Goal: Information Seeking & Learning: Find specific page/section

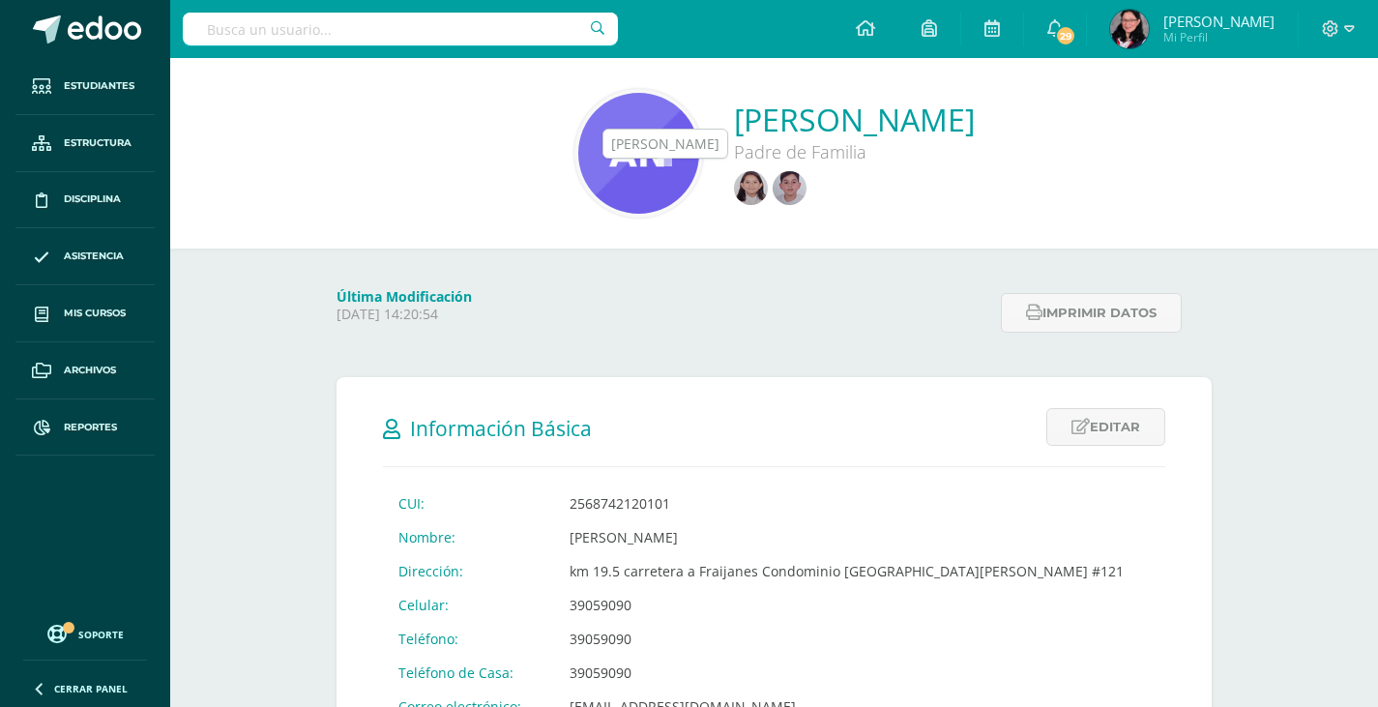
click at [772, 189] on img at bounding box center [789, 188] width 34 height 34
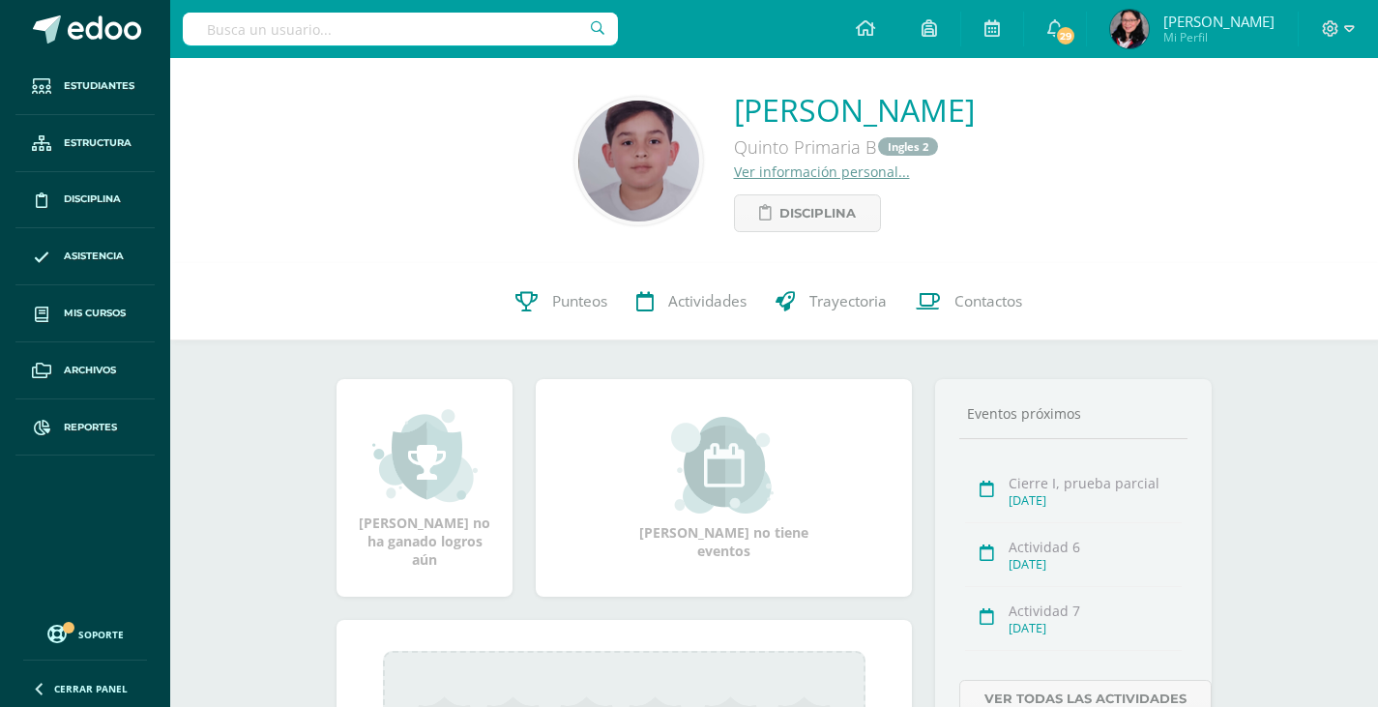
click at [284, 16] on input "text" at bounding box center [400, 29] width 435 height 33
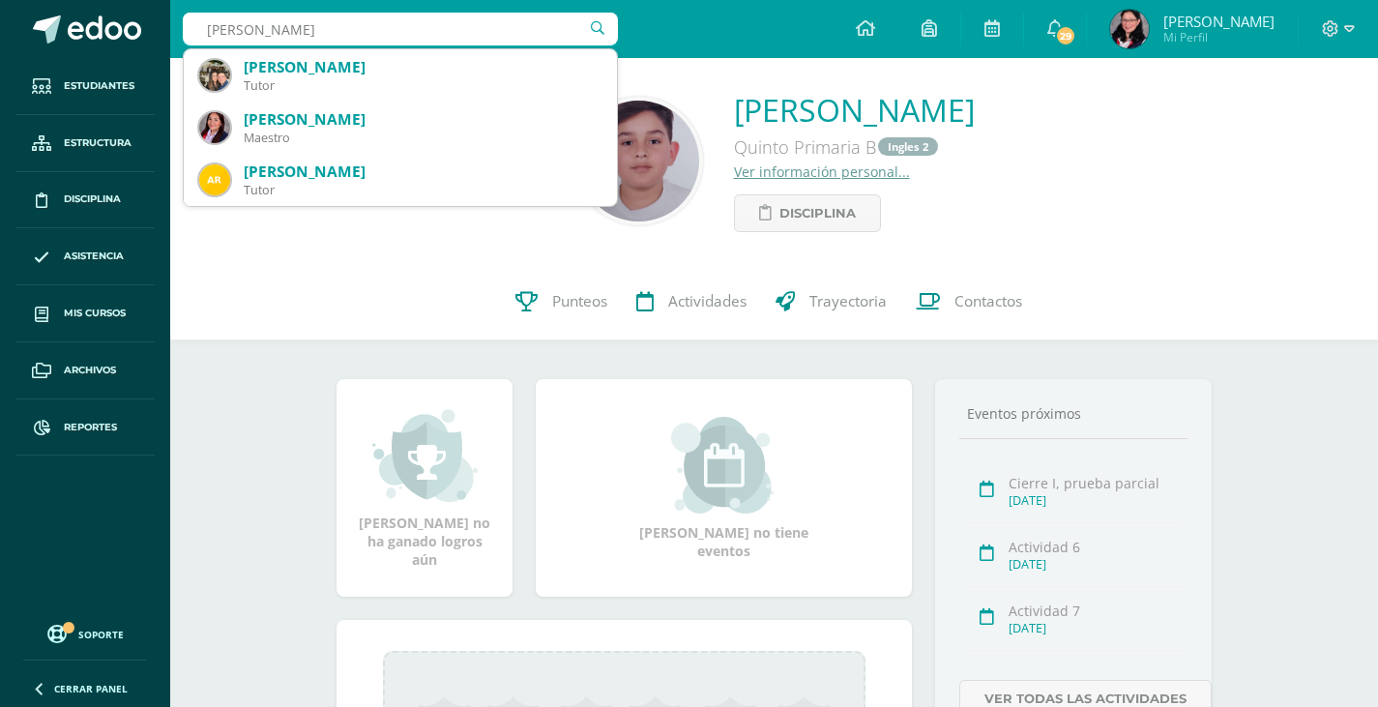
type input "valerie de tejada"
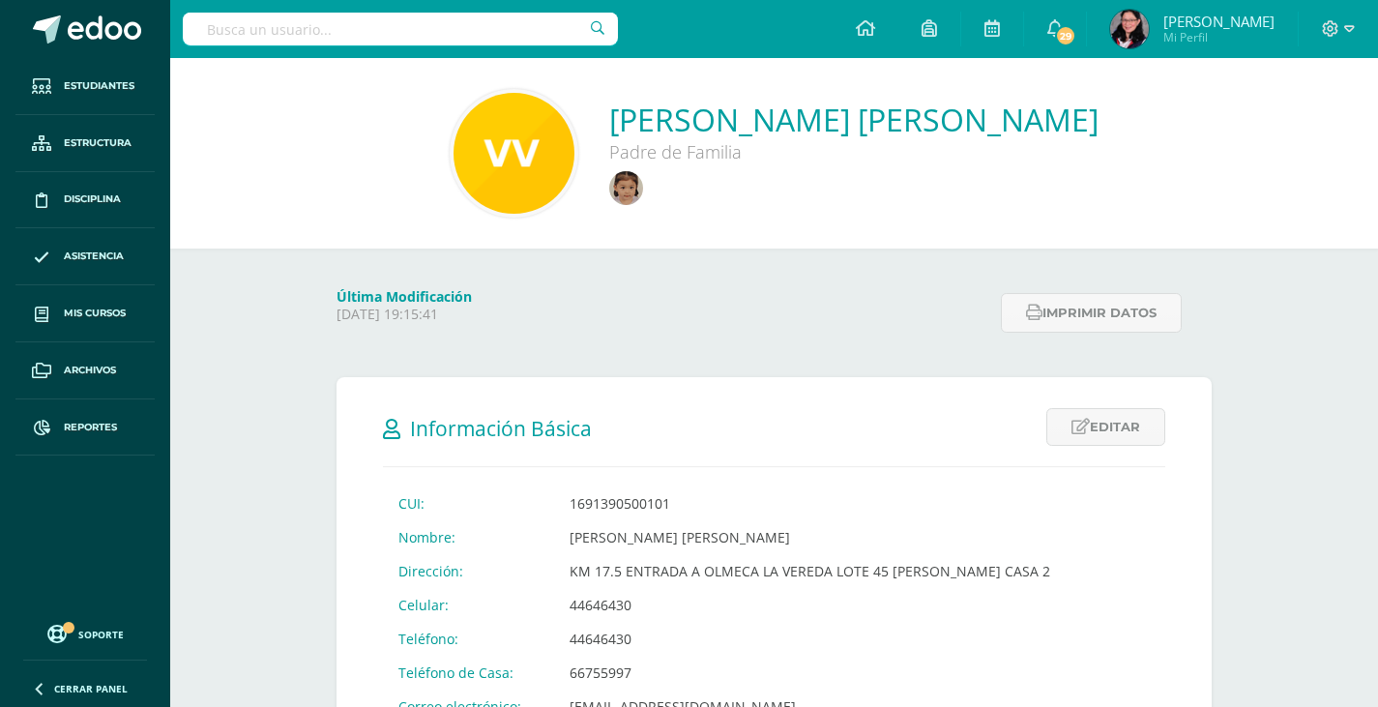
click at [271, 31] on input "text" at bounding box center [400, 29] width 435 height 33
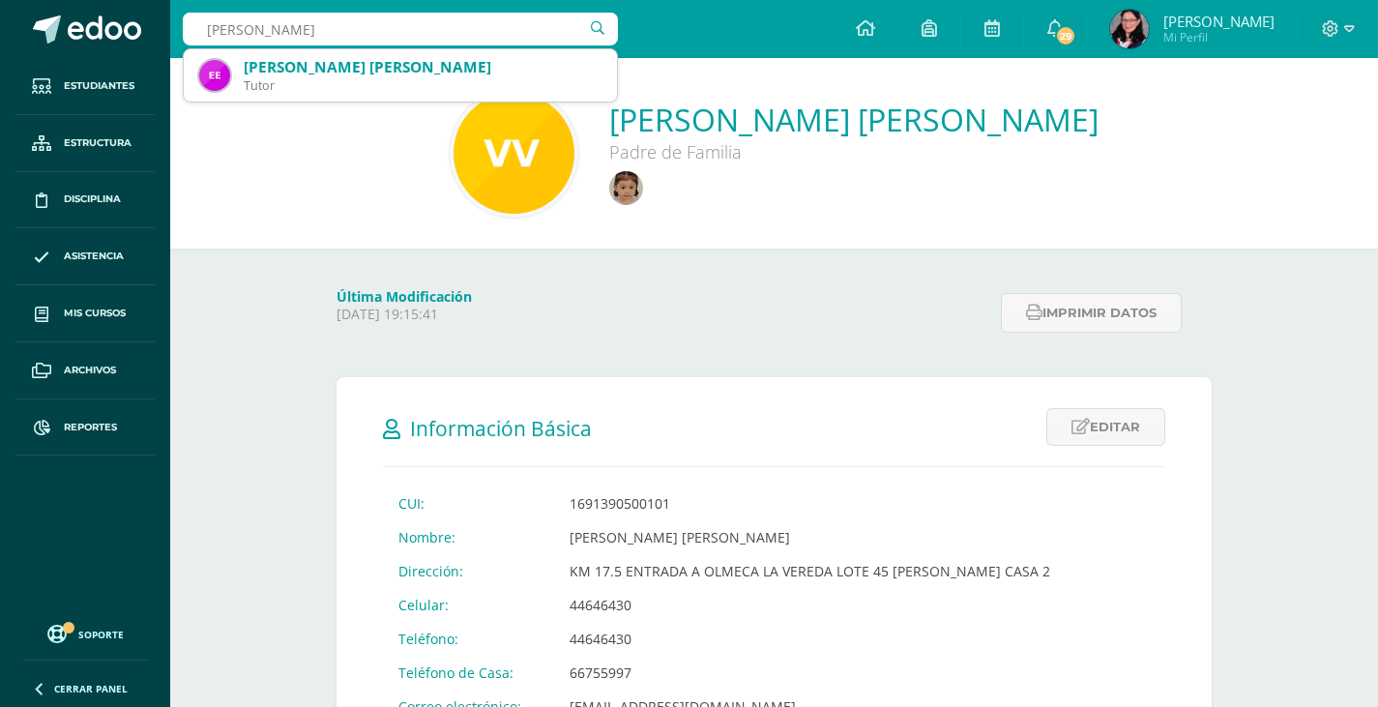
type input "elsa de gutiérrez"
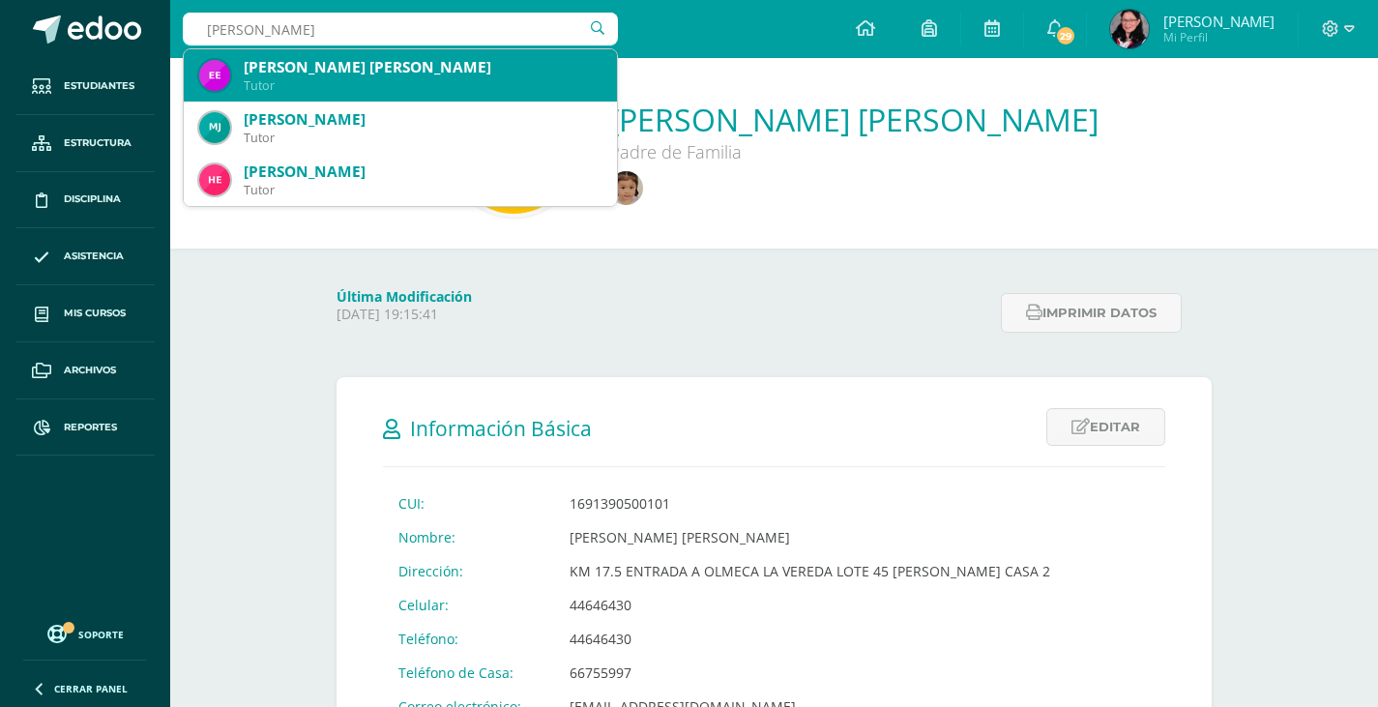
click at [310, 77] on div "Tutor" at bounding box center [423, 85] width 358 height 16
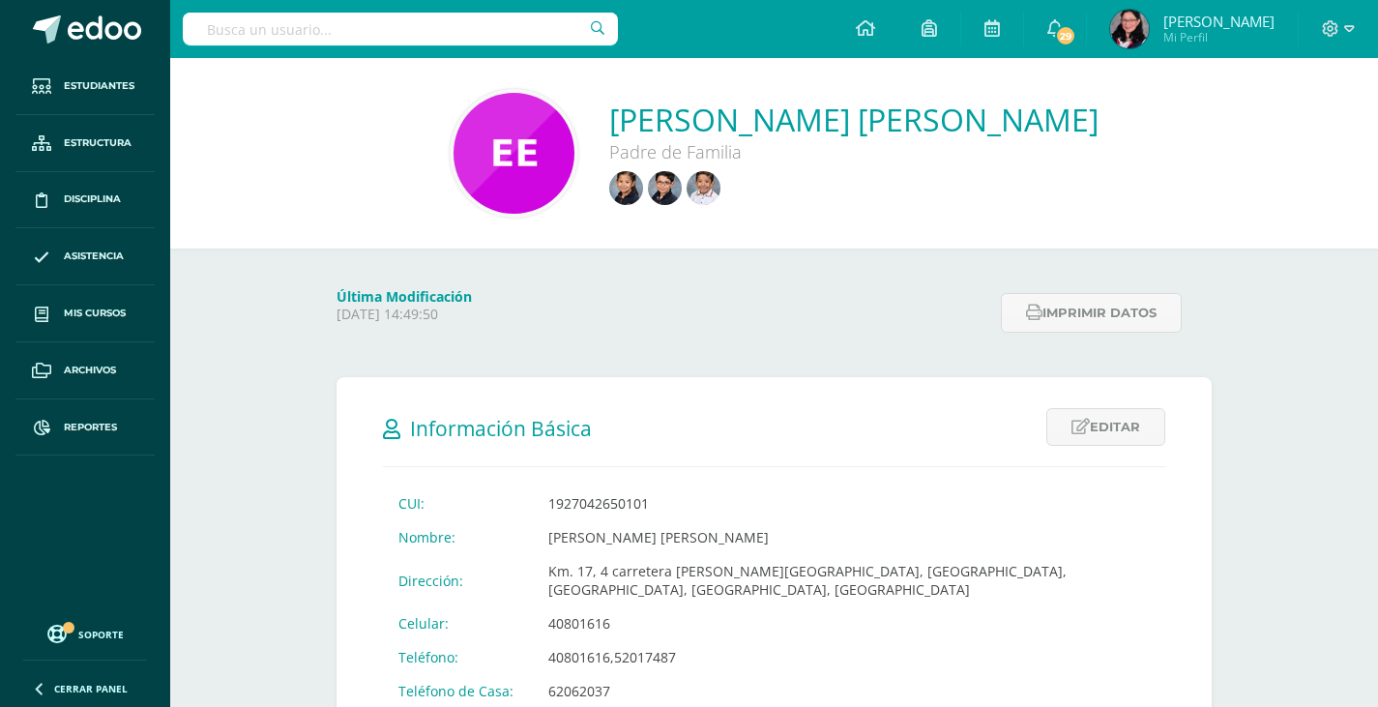
click at [388, 26] on input "text" at bounding box center [400, 29] width 435 height 33
type input "x"
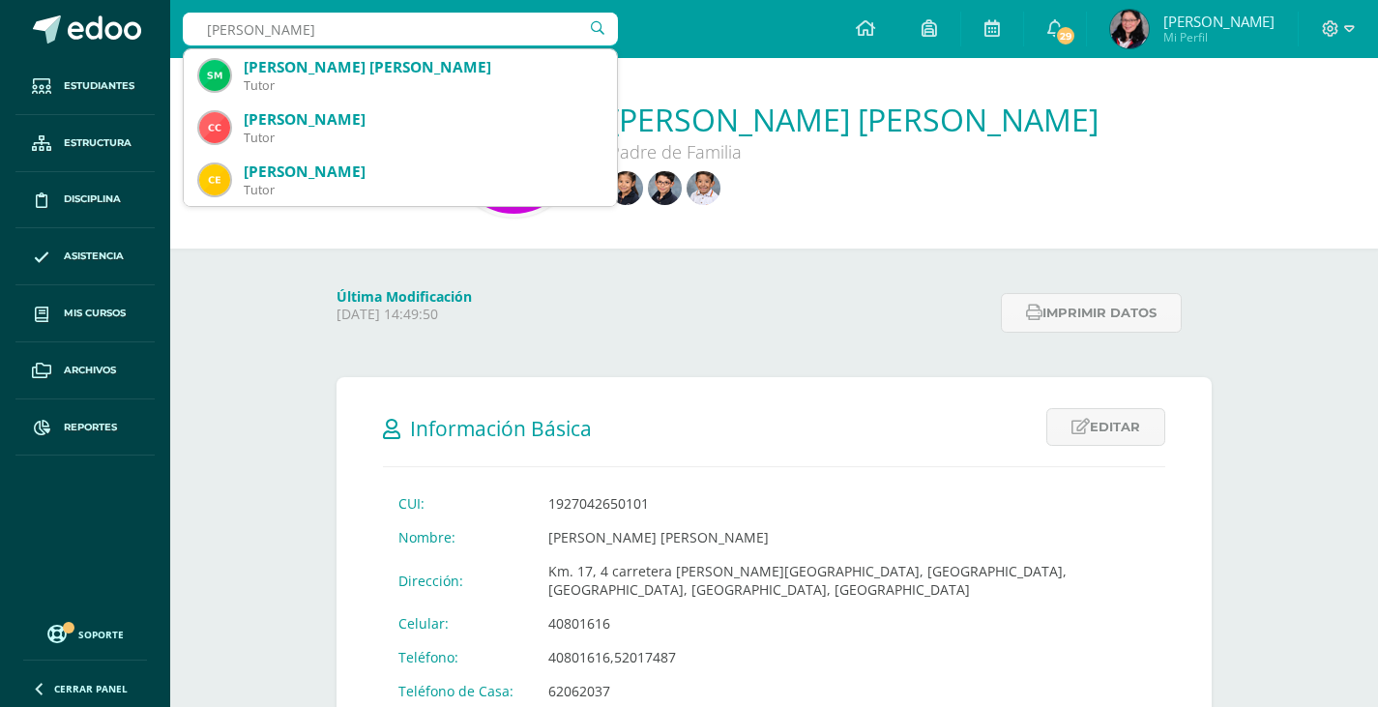
type input "cecy de camposeco"
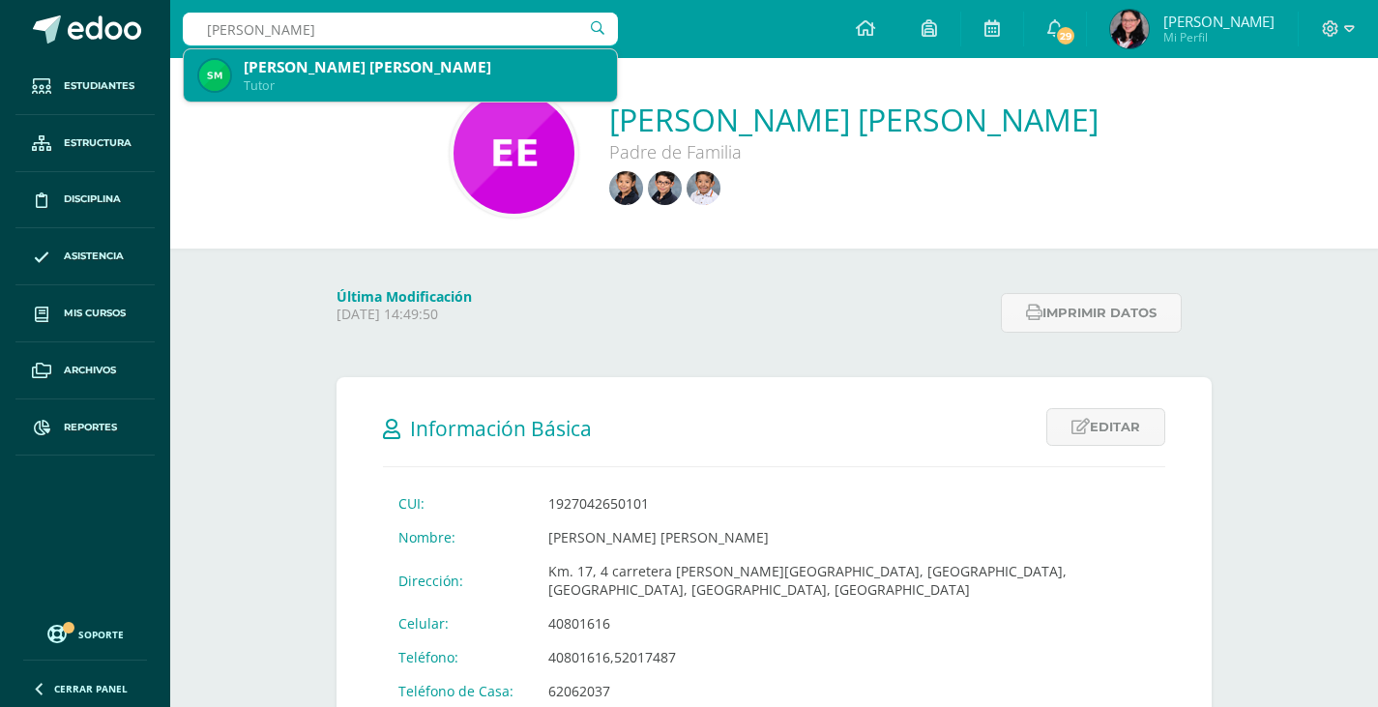
click at [387, 66] on div "Silvia Cecilia Monzón Pineda de Camposeco" at bounding box center [423, 67] width 358 height 20
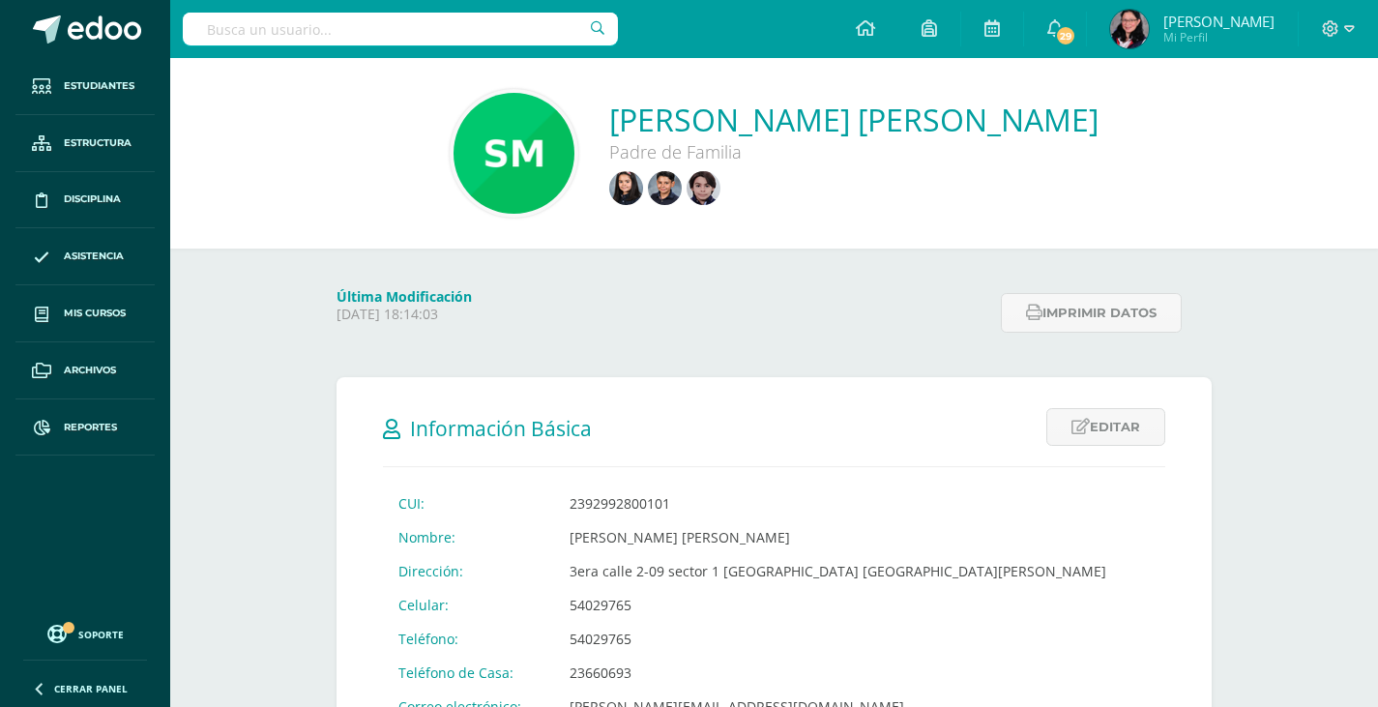
click at [214, 34] on input "text" at bounding box center [400, 29] width 435 height 33
type input "dulce turcios"
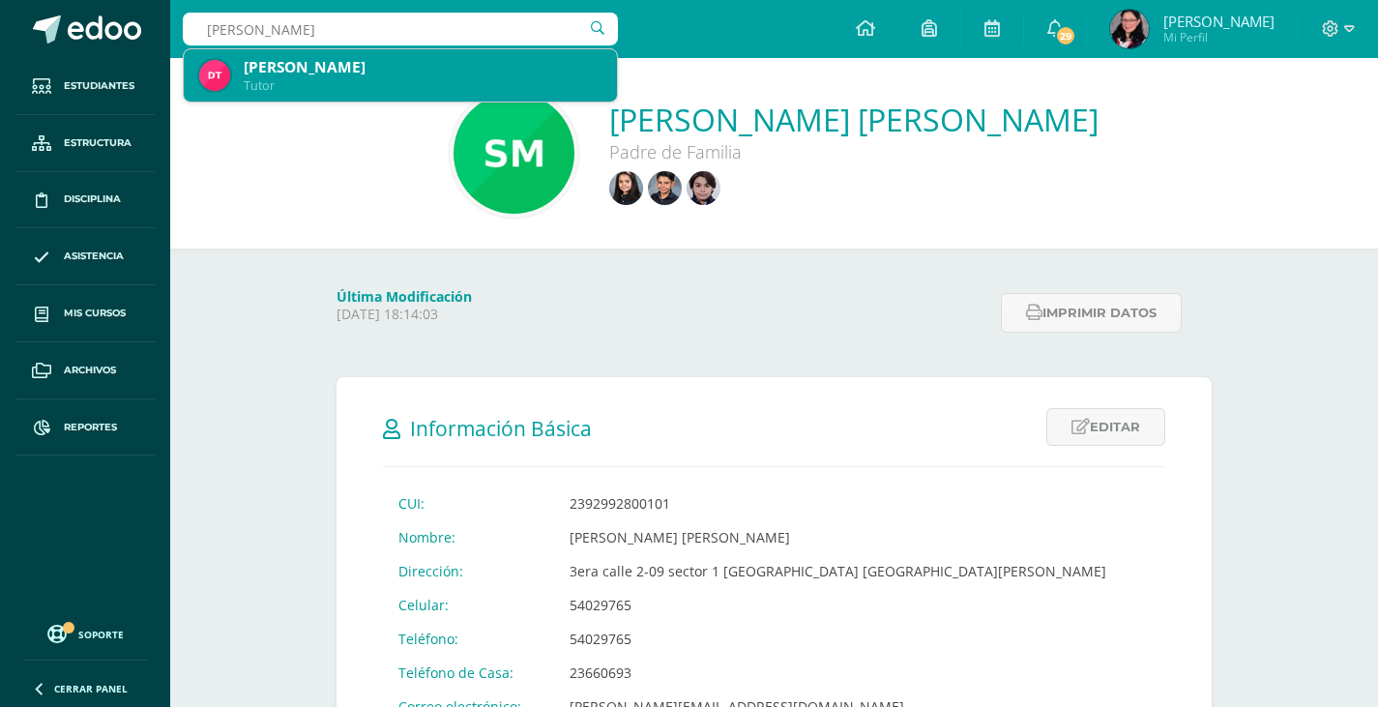
click at [296, 83] on div "Tutor" at bounding box center [423, 85] width 358 height 16
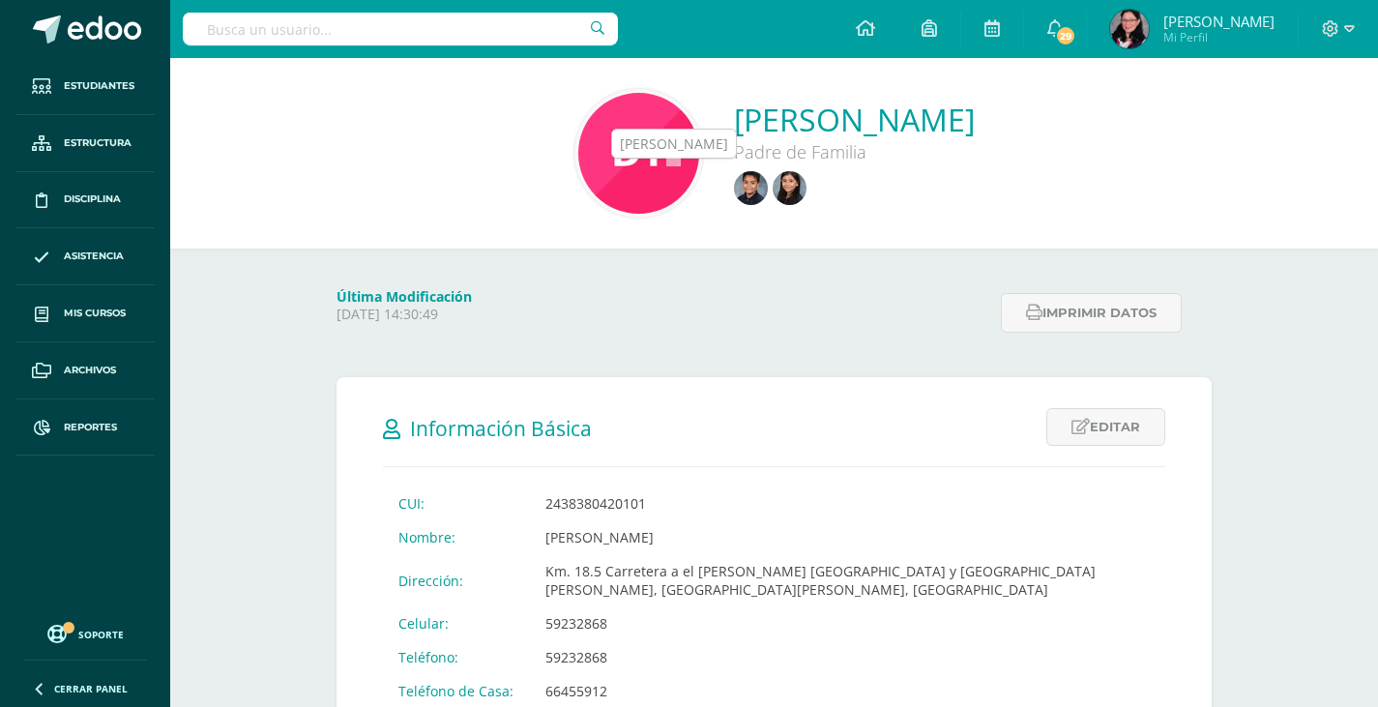
click at [772, 194] on img at bounding box center [789, 188] width 34 height 34
click at [734, 189] on img at bounding box center [751, 188] width 34 height 34
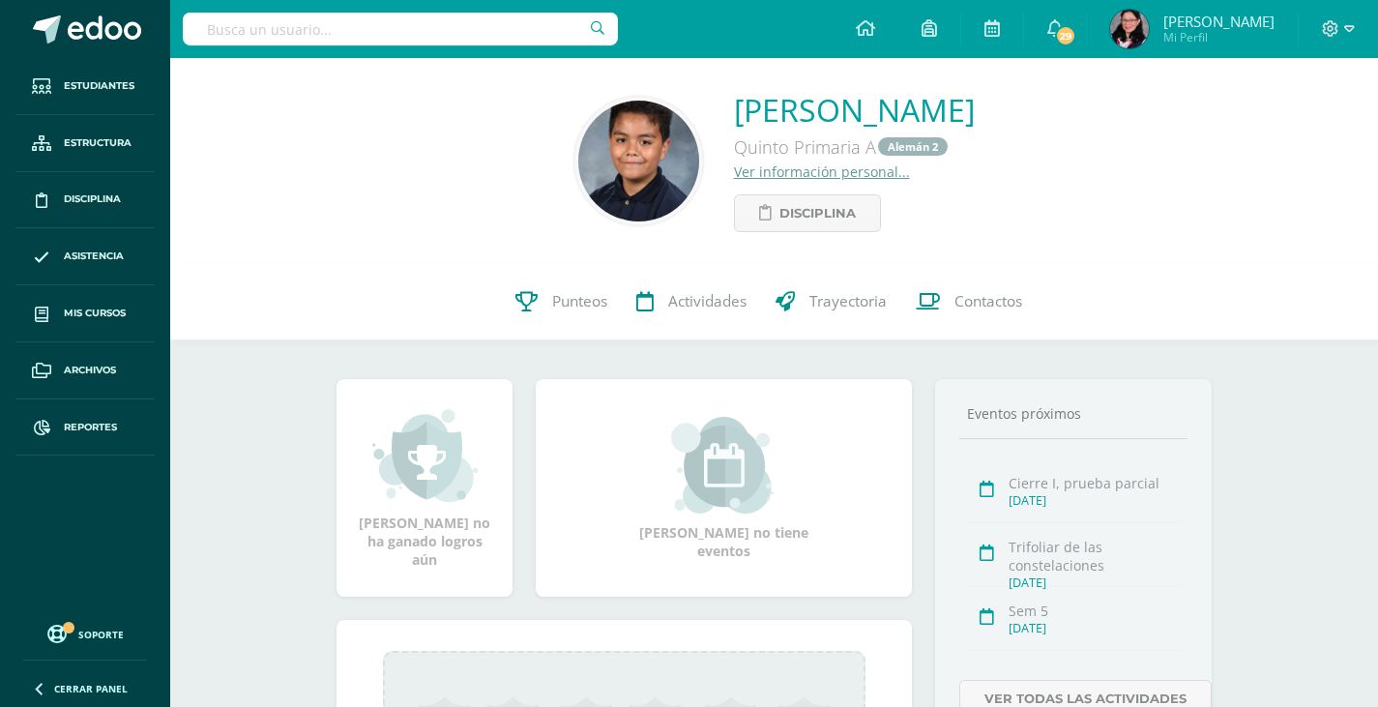
click at [414, 34] on input "text" at bounding box center [400, 29] width 435 height 33
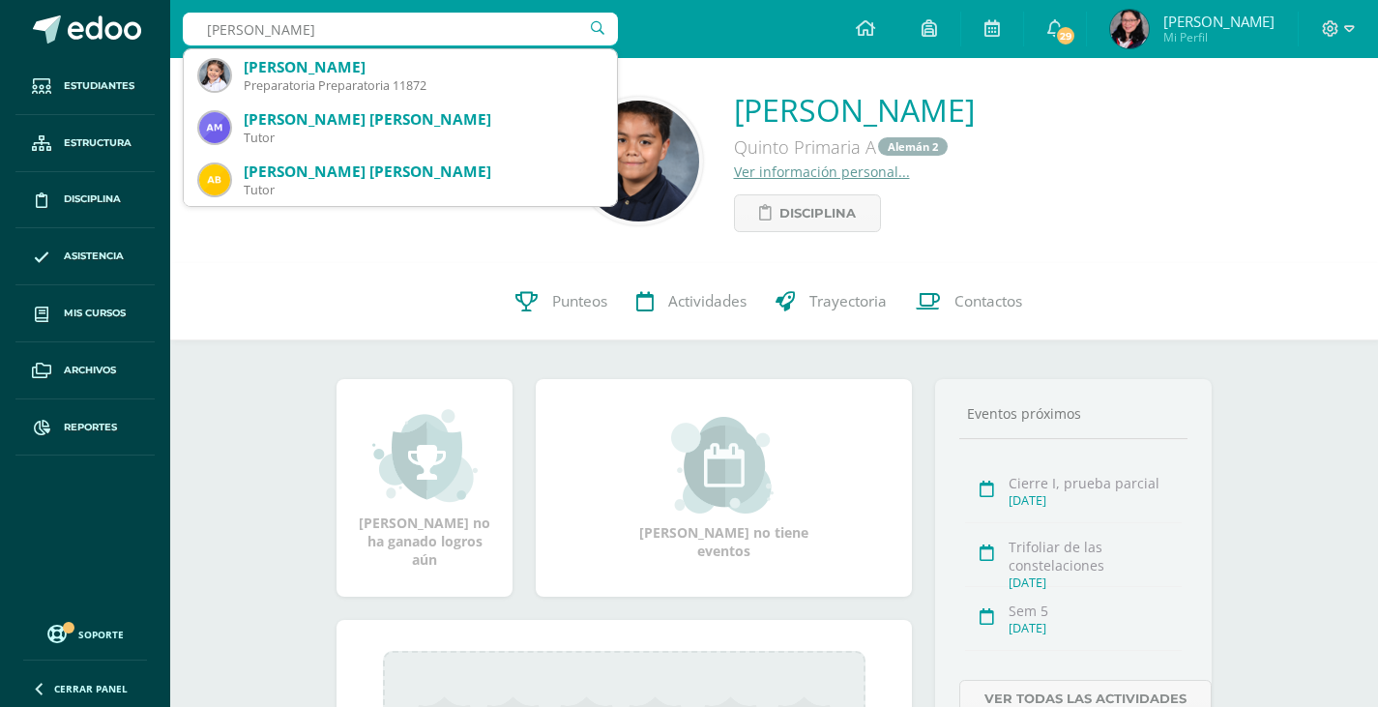
type input "adriana morataya"
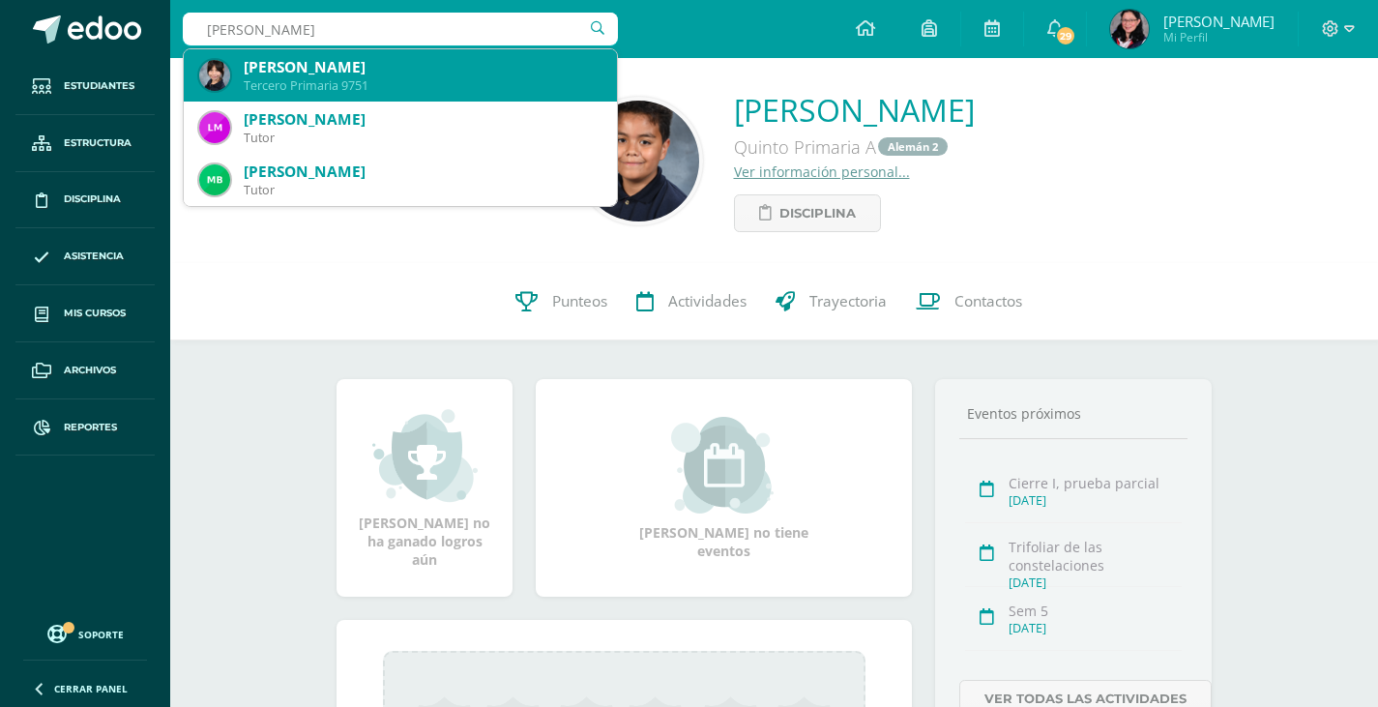
click at [413, 69] on div "Adriana Estefania Rivera Morataya" at bounding box center [423, 67] width 358 height 20
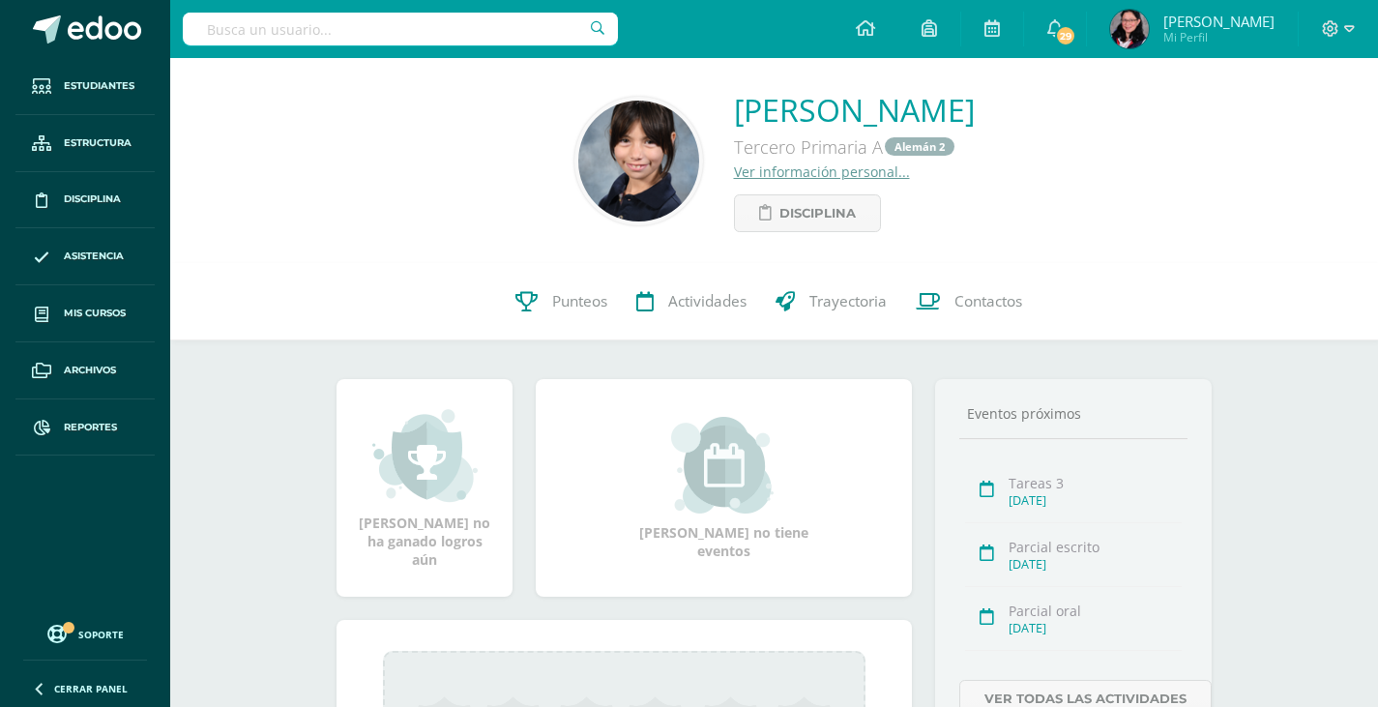
click at [734, 169] on link "Ver información personal..." at bounding box center [822, 171] width 176 height 18
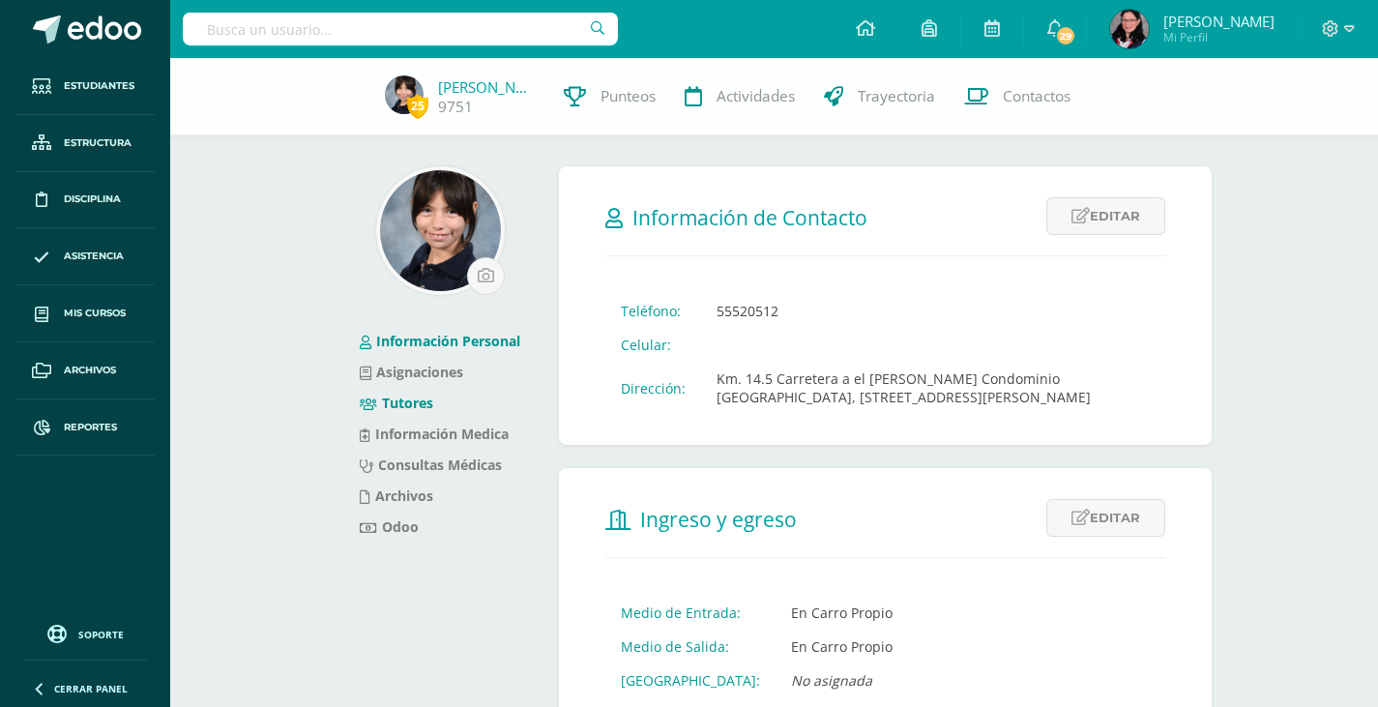
click at [422, 408] on link "Tutores" at bounding box center [396, 402] width 73 height 18
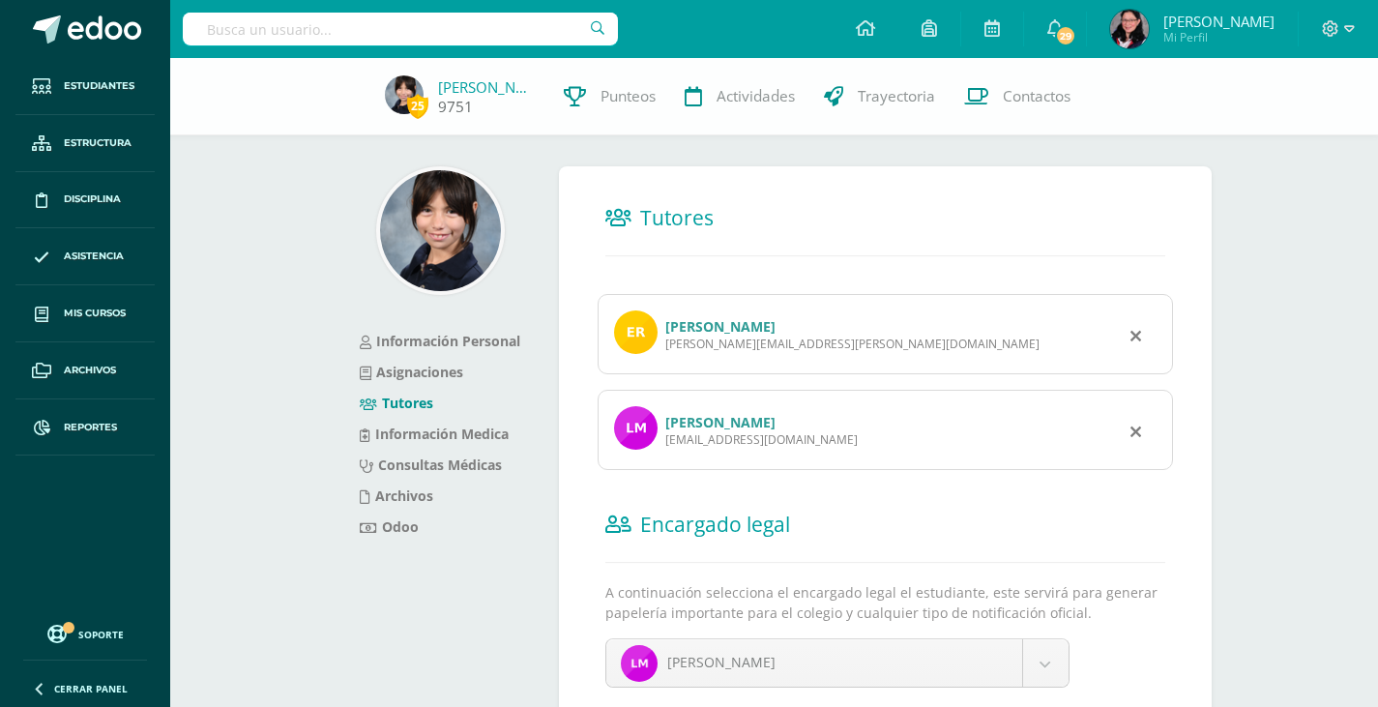
click at [470, 83] on link "[PERSON_NAME]" at bounding box center [486, 86] width 97 height 19
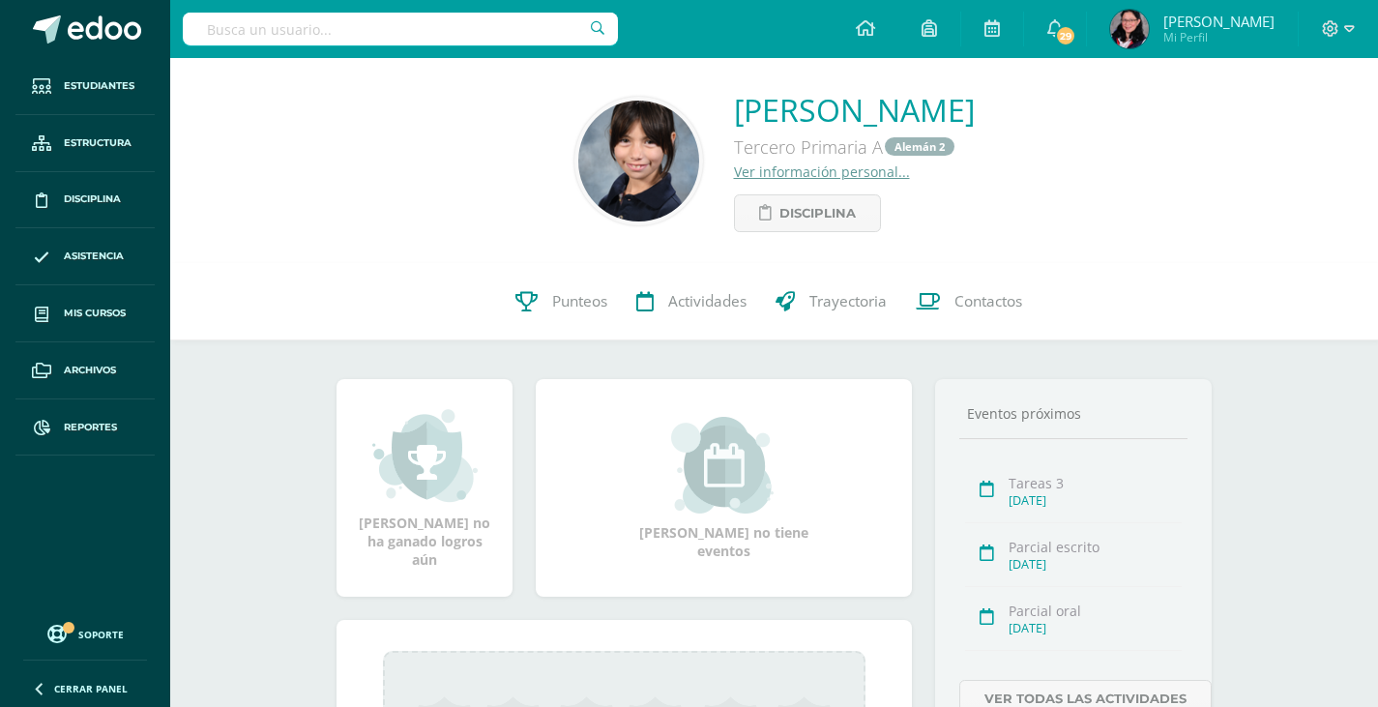
click at [495, 48] on div at bounding box center [400, 29] width 435 height 58
click at [496, 31] on input "text" at bounding box center [400, 29] width 435 height 33
type input "adriana barrientos"
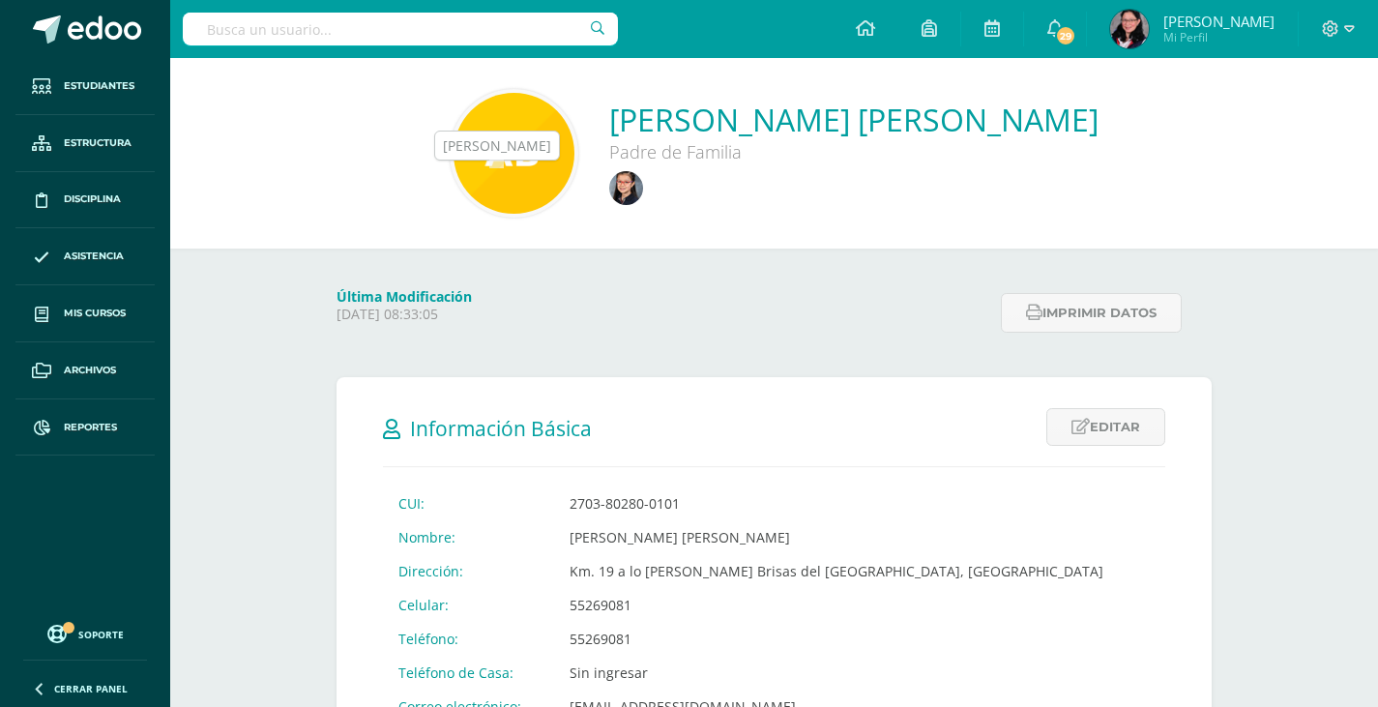
click at [609, 184] on img at bounding box center [626, 188] width 34 height 34
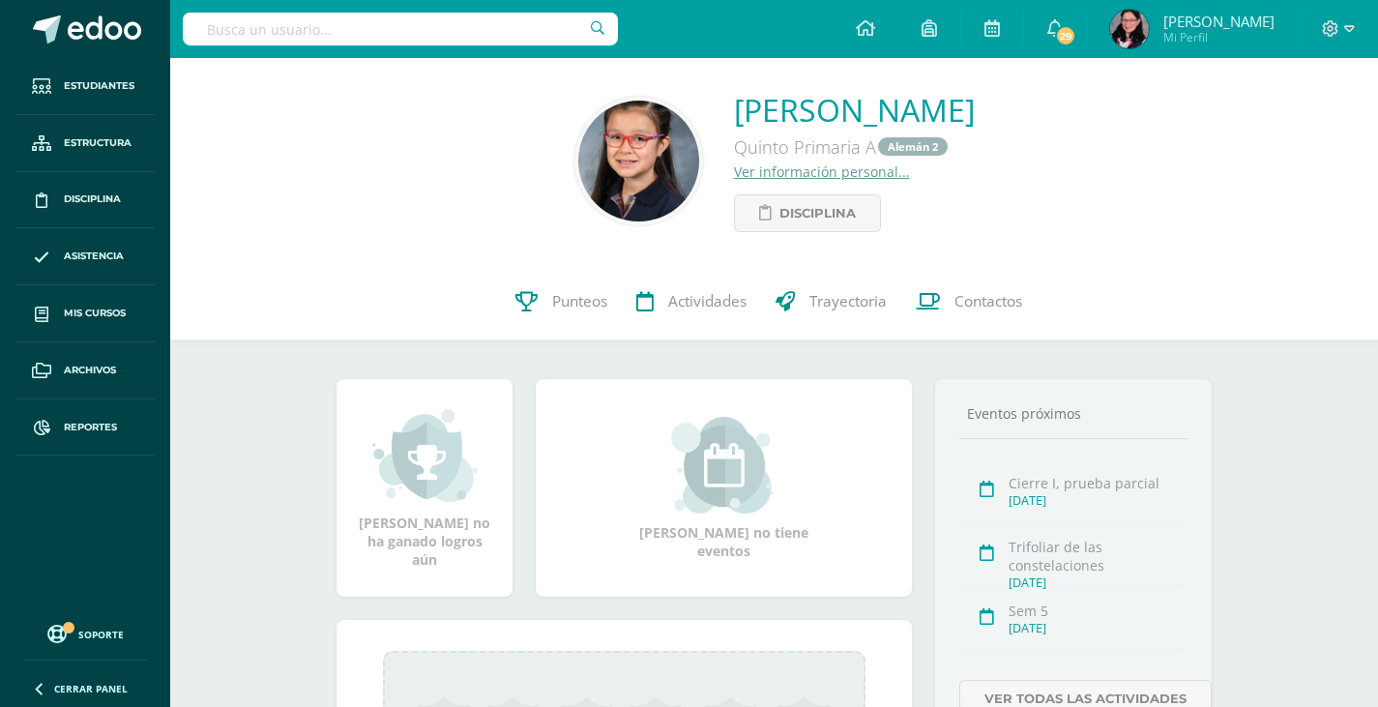
click at [466, 37] on input "text" at bounding box center [400, 29] width 435 height 33
type input "[PERSON_NAME]"
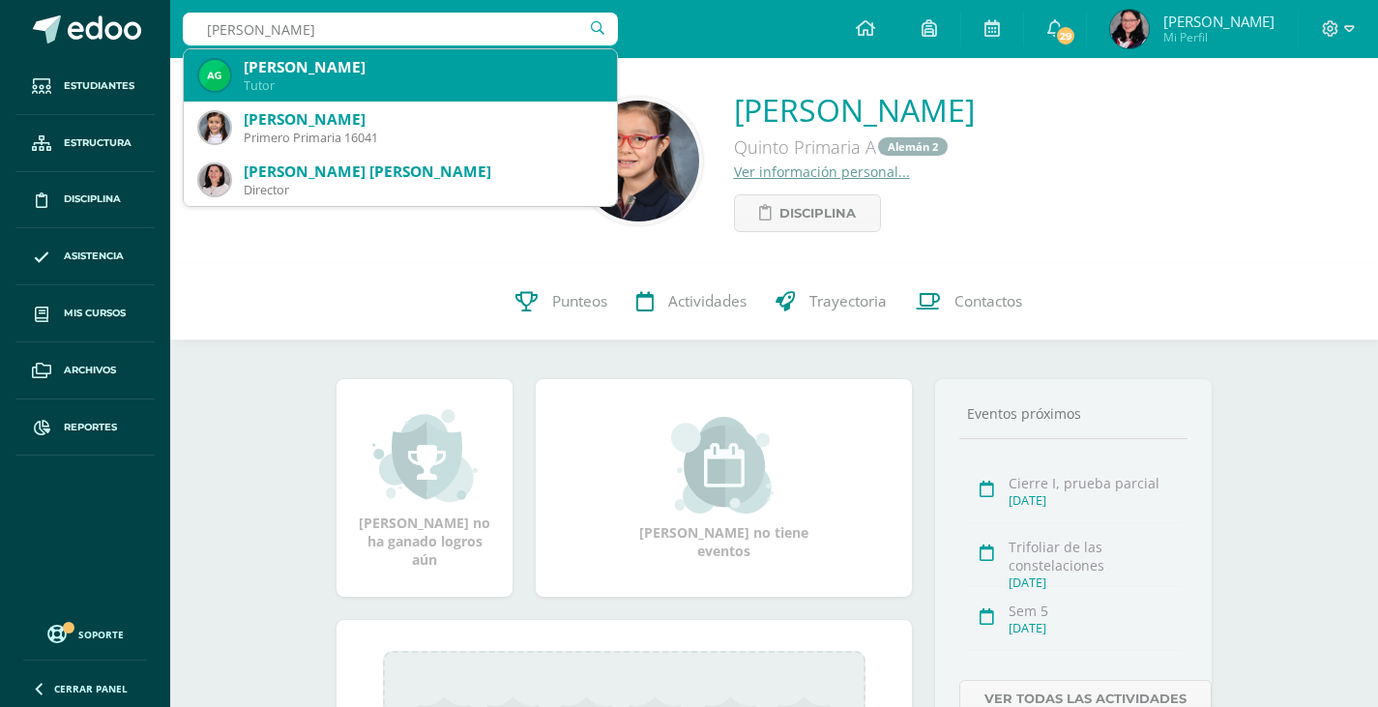
click at [465, 73] on div "[PERSON_NAME]" at bounding box center [423, 67] width 358 height 20
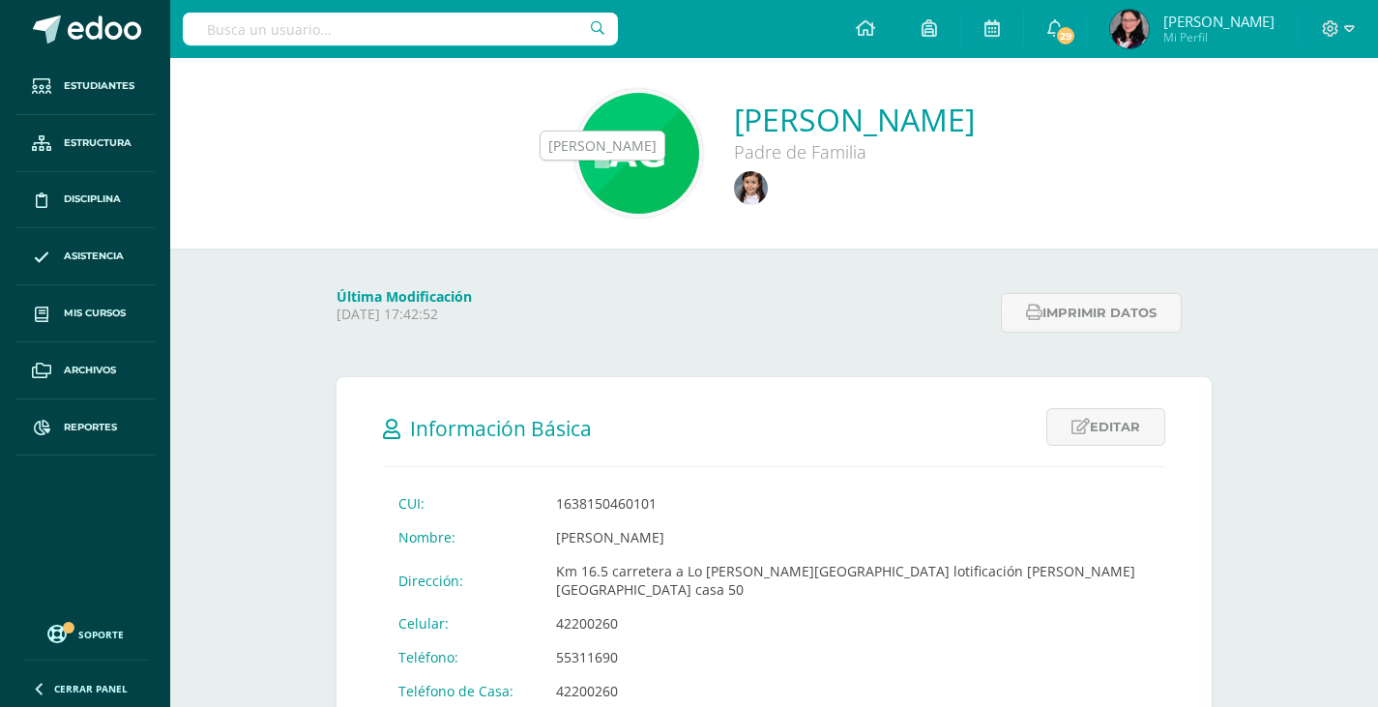
click at [734, 190] on img at bounding box center [751, 188] width 34 height 34
click at [383, 31] on input "text" at bounding box center [400, 29] width 435 height 33
type input "[PERSON_NAME]"
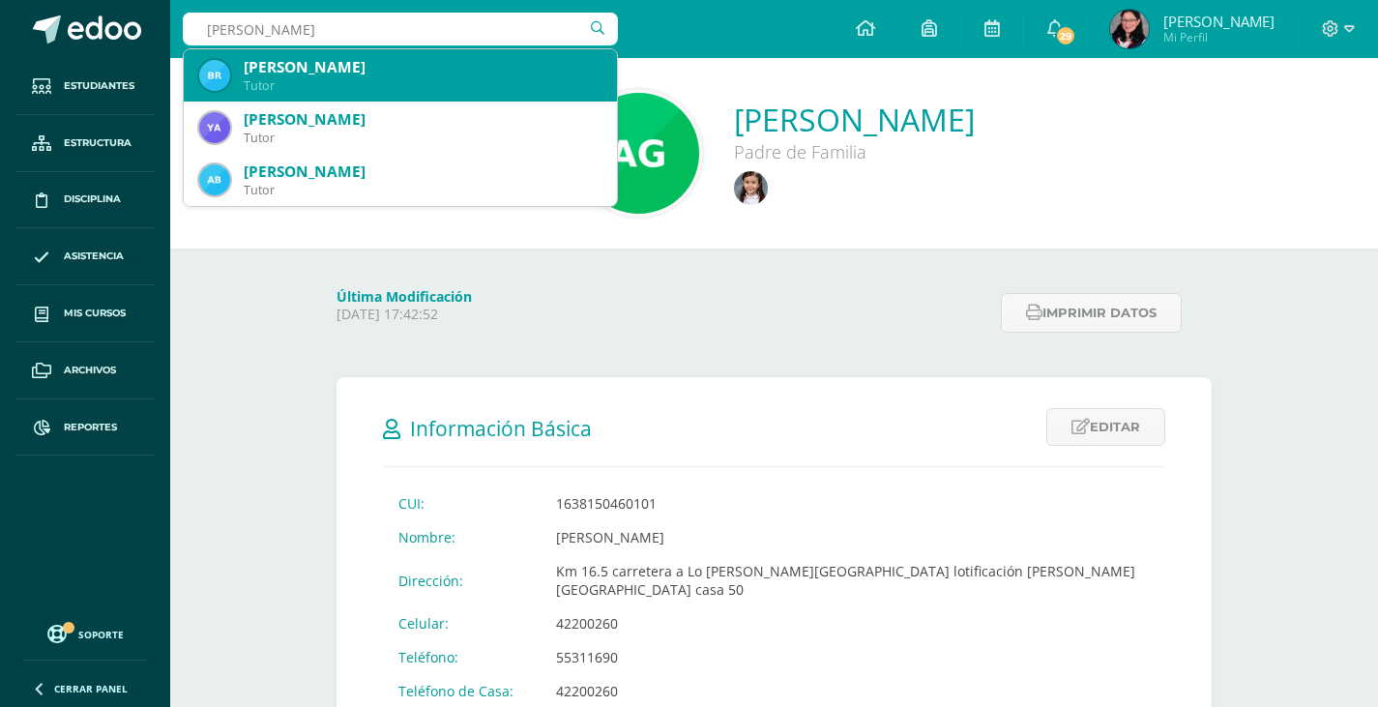
click at [382, 76] on div "[PERSON_NAME]" at bounding box center [423, 67] width 358 height 20
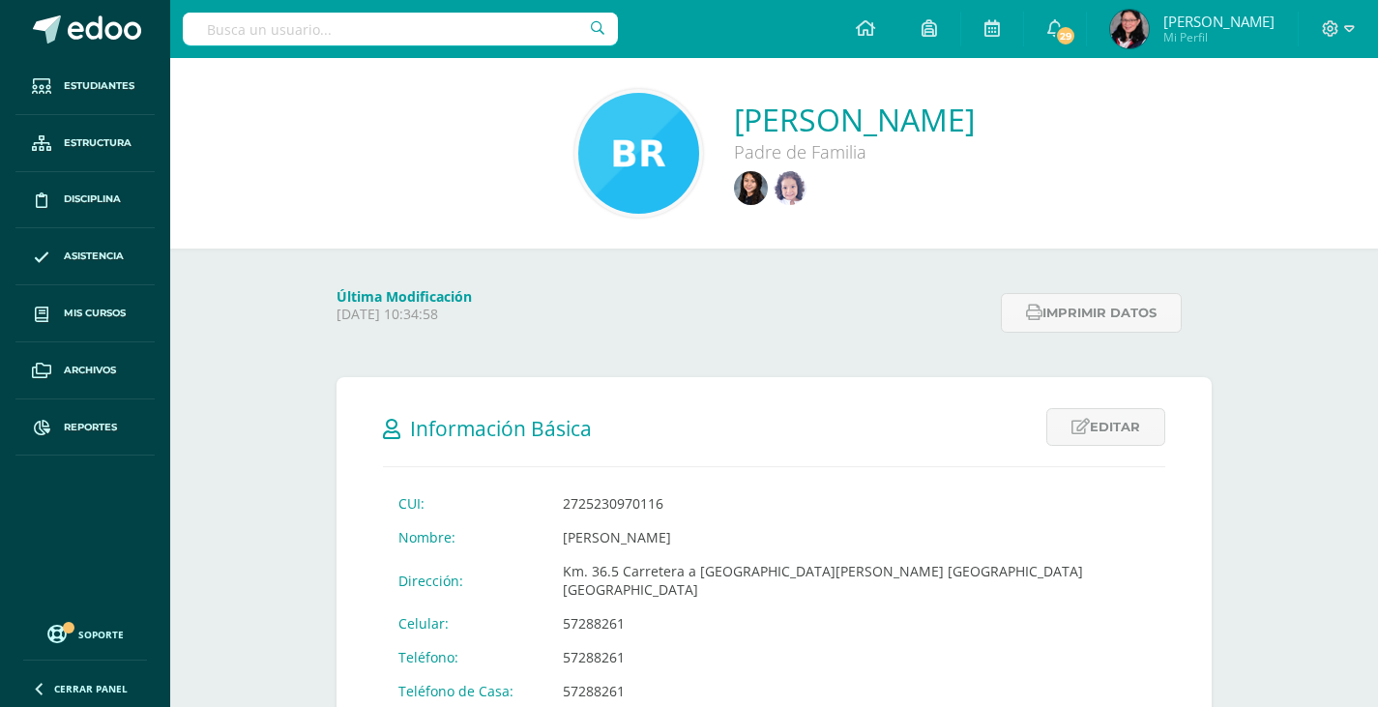
click at [463, 35] on input "text" at bounding box center [400, 29] width 435 height 33
type input "cesar españa"
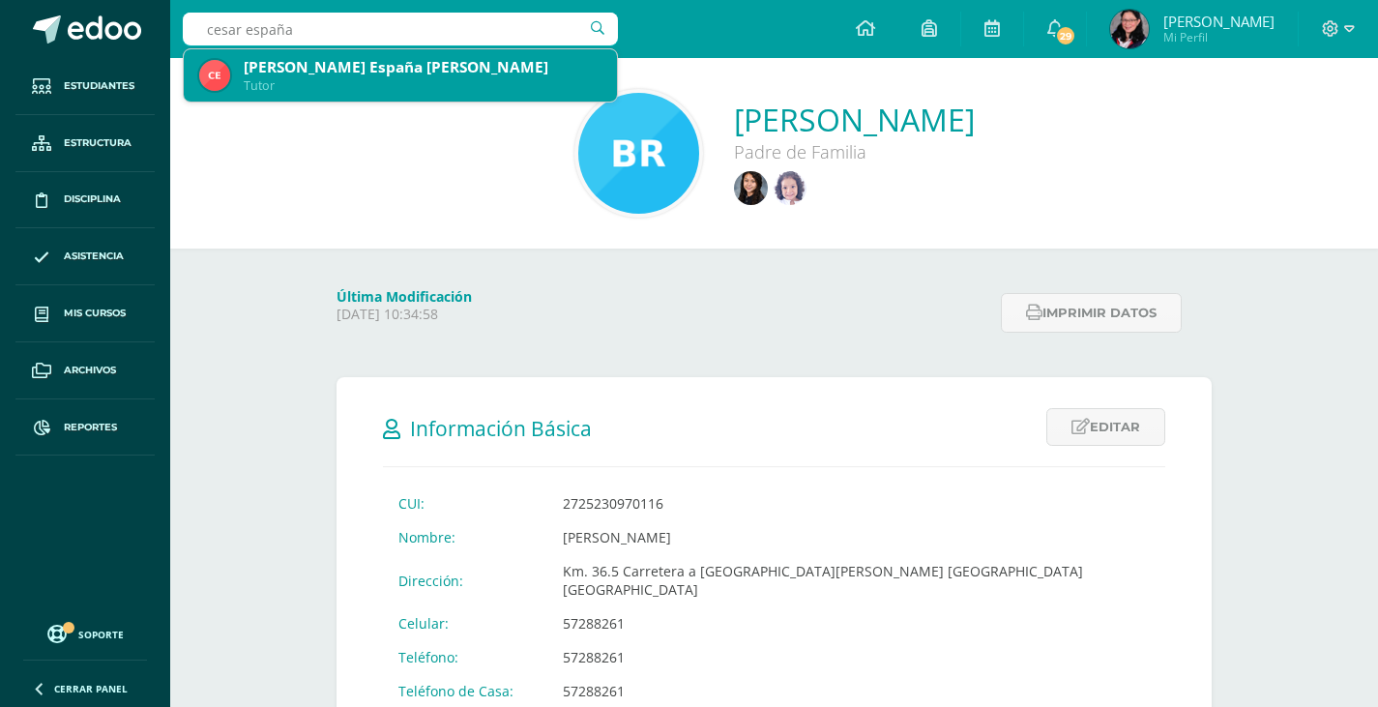
click at [399, 79] on div "Tutor" at bounding box center [423, 85] width 358 height 16
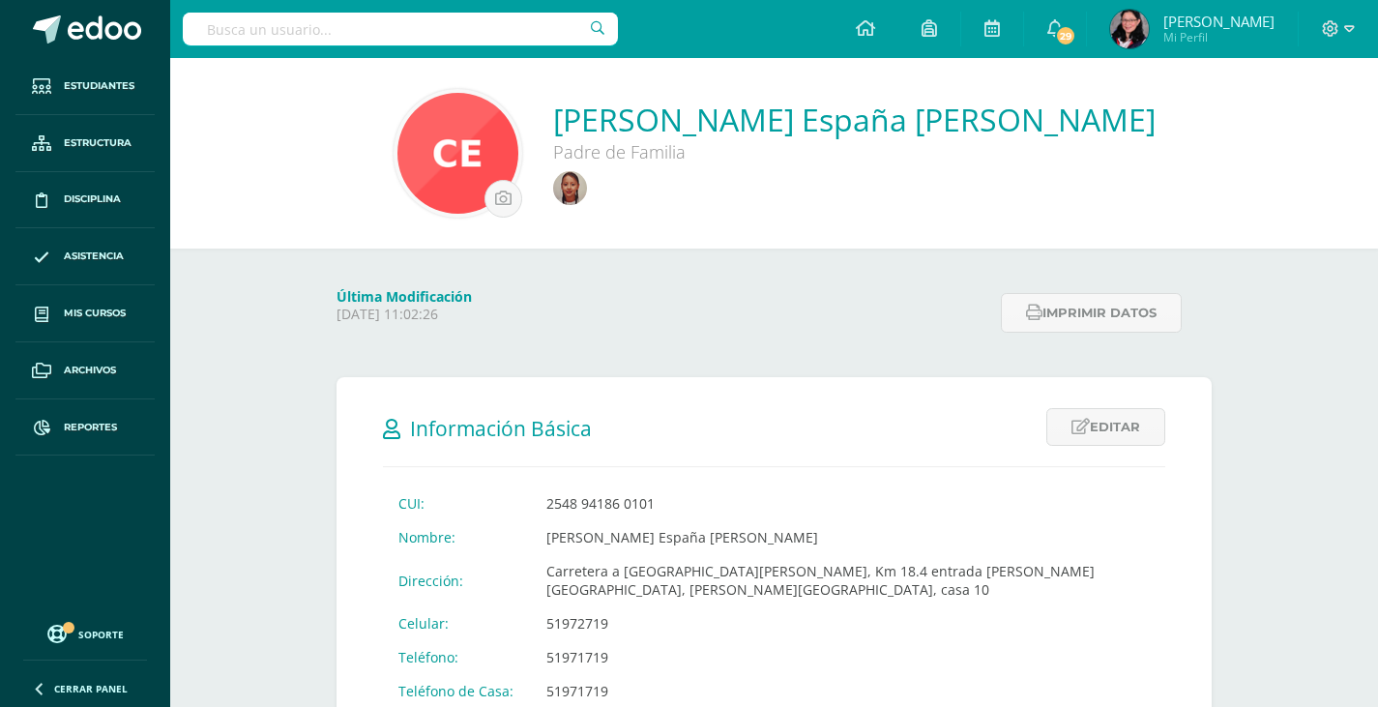
click at [449, 15] on input "text" at bounding box center [400, 29] width 435 height 33
type input "g"
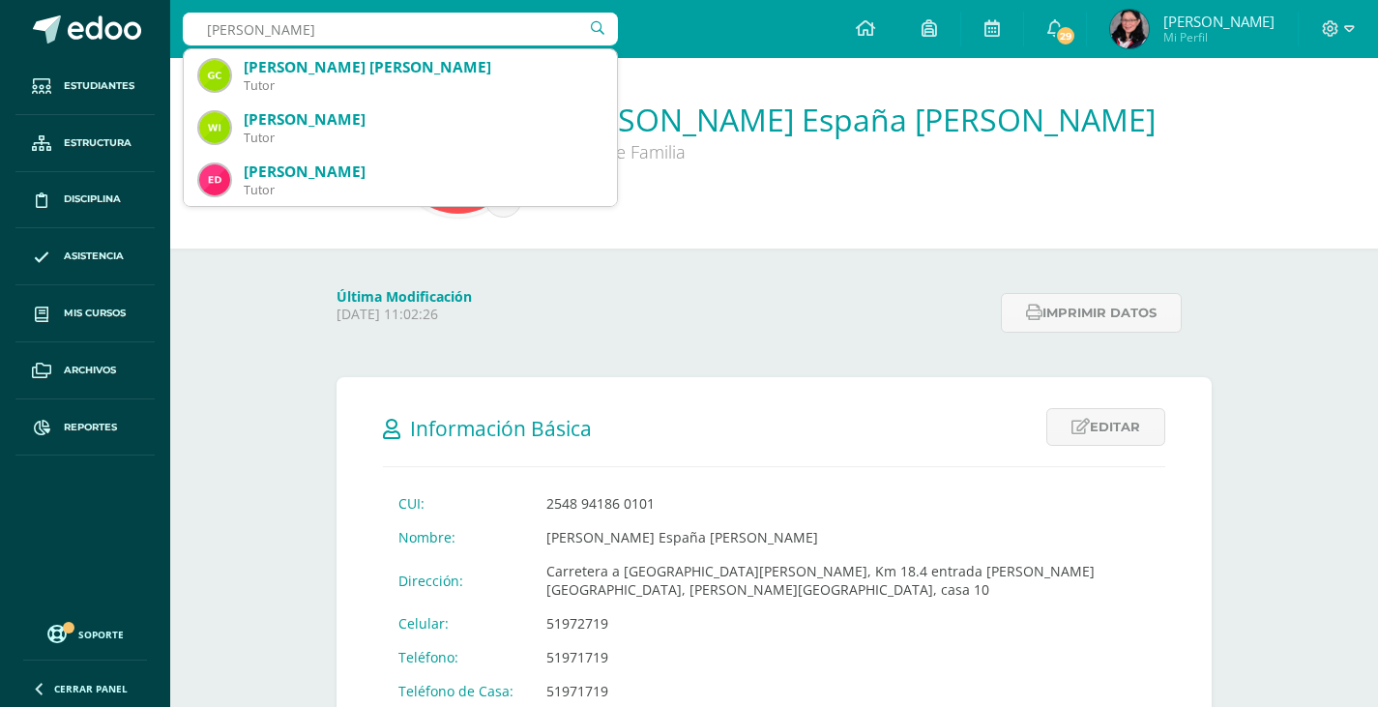
type input "[PERSON_NAME]"
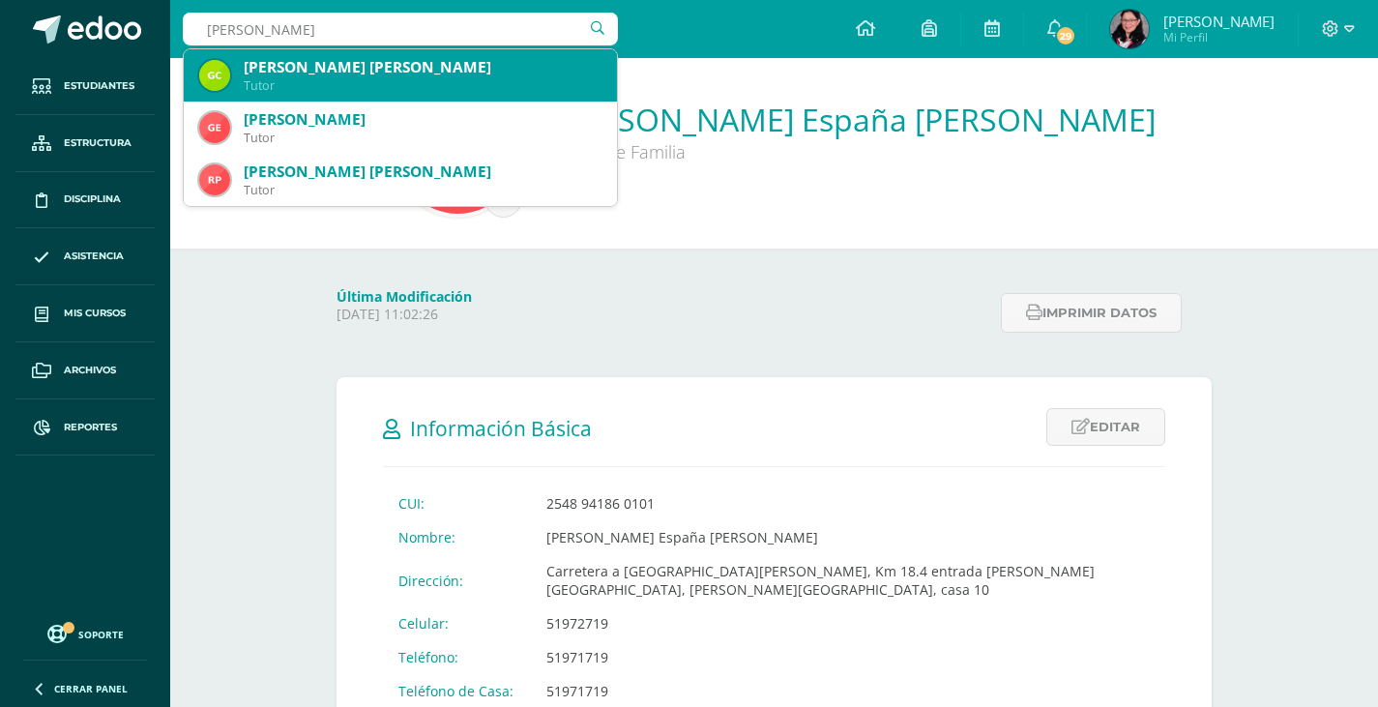
click at [449, 65] on div "[PERSON_NAME] [PERSON_NAME]" at bounding box center [423, 67] width 358 height 20
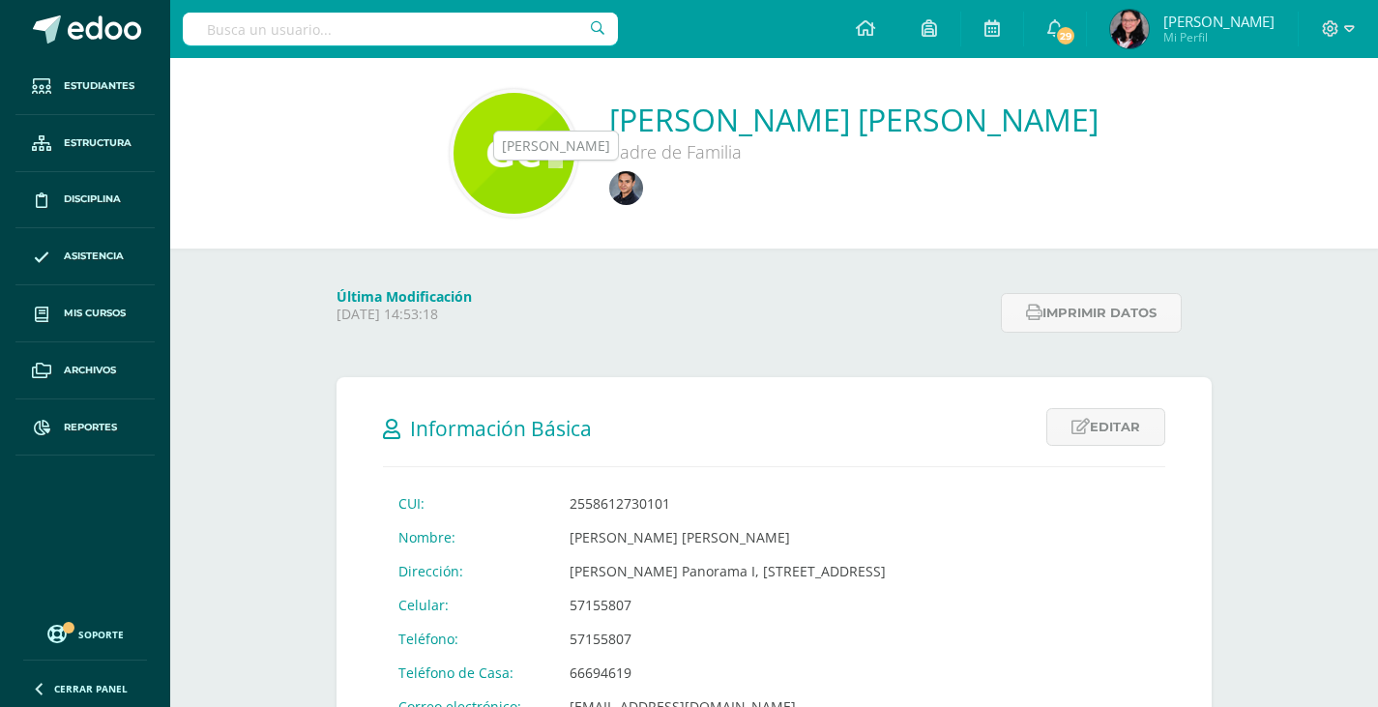
click at [609, 190] on img at bounding box center [626, 188] width 34 height 34
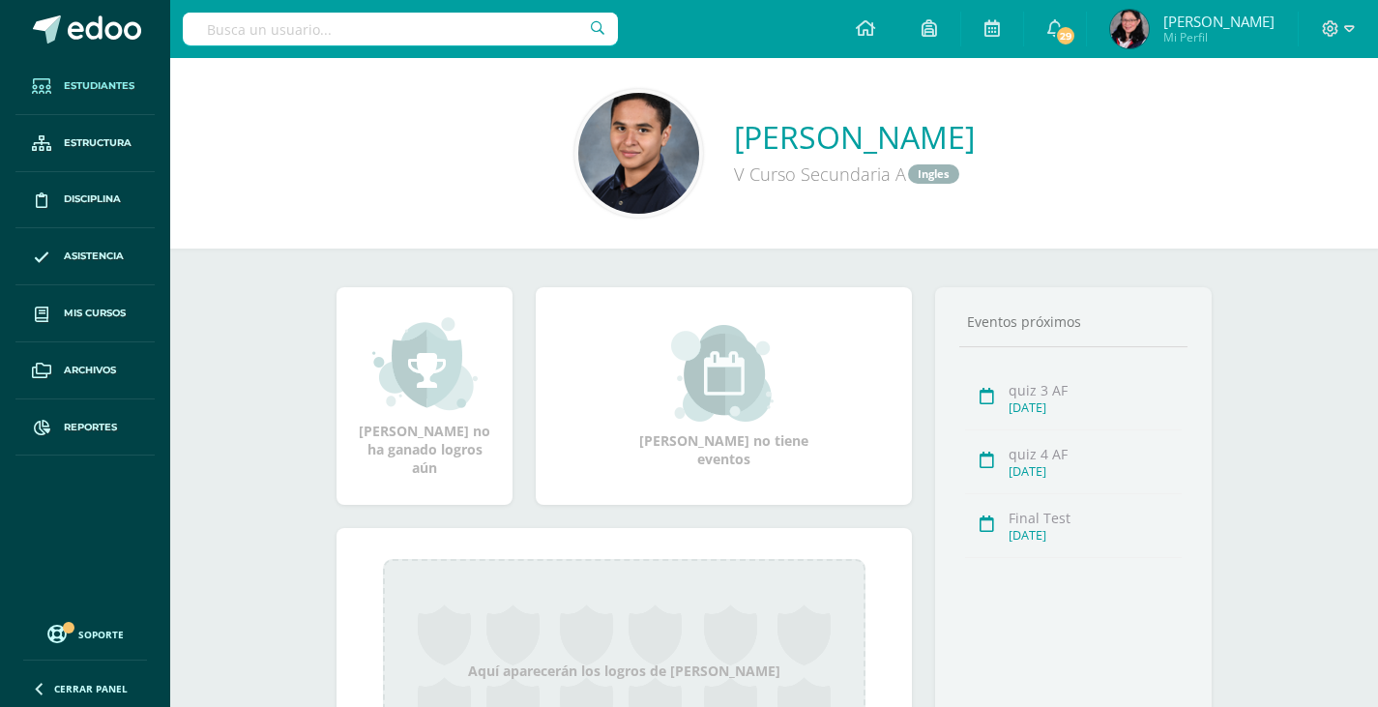
click at [102, 79] on span "Estudiantes" at bounding box center [99, 85] width 71 height 15
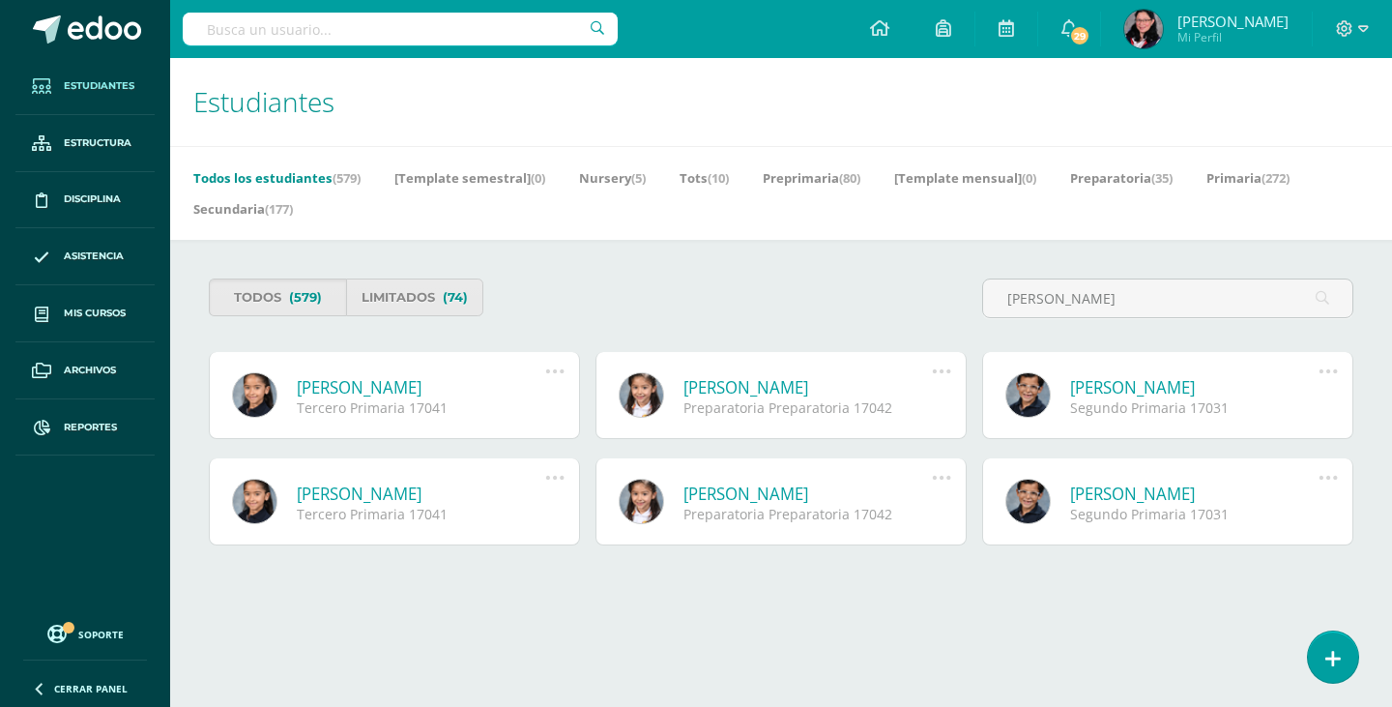
type input "[PERSON_NAME]"
click at [412, 385] on link "[PERSON_NAME]" at bounding box center [421, 387] width 248 height 22
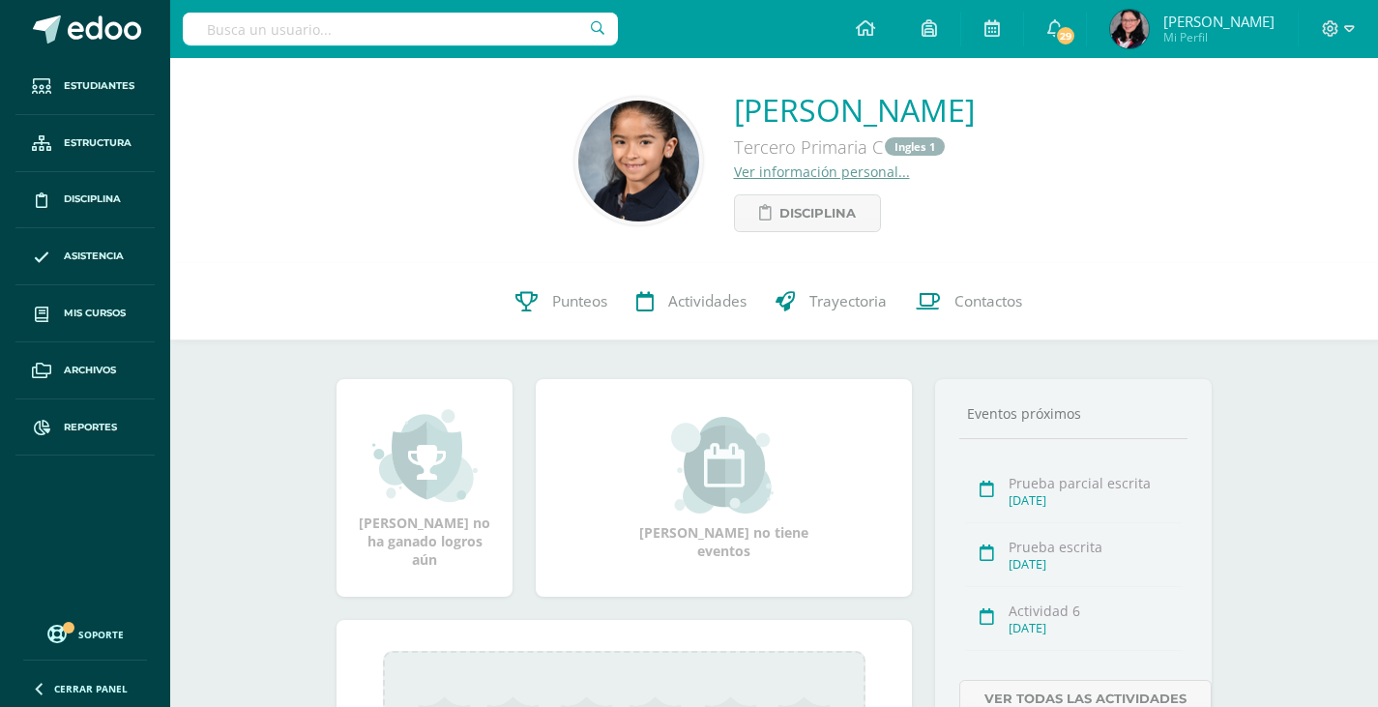
click at [793, 173] on link "Ver información personal..." at bounding box center [822, 171] width 176 height 18
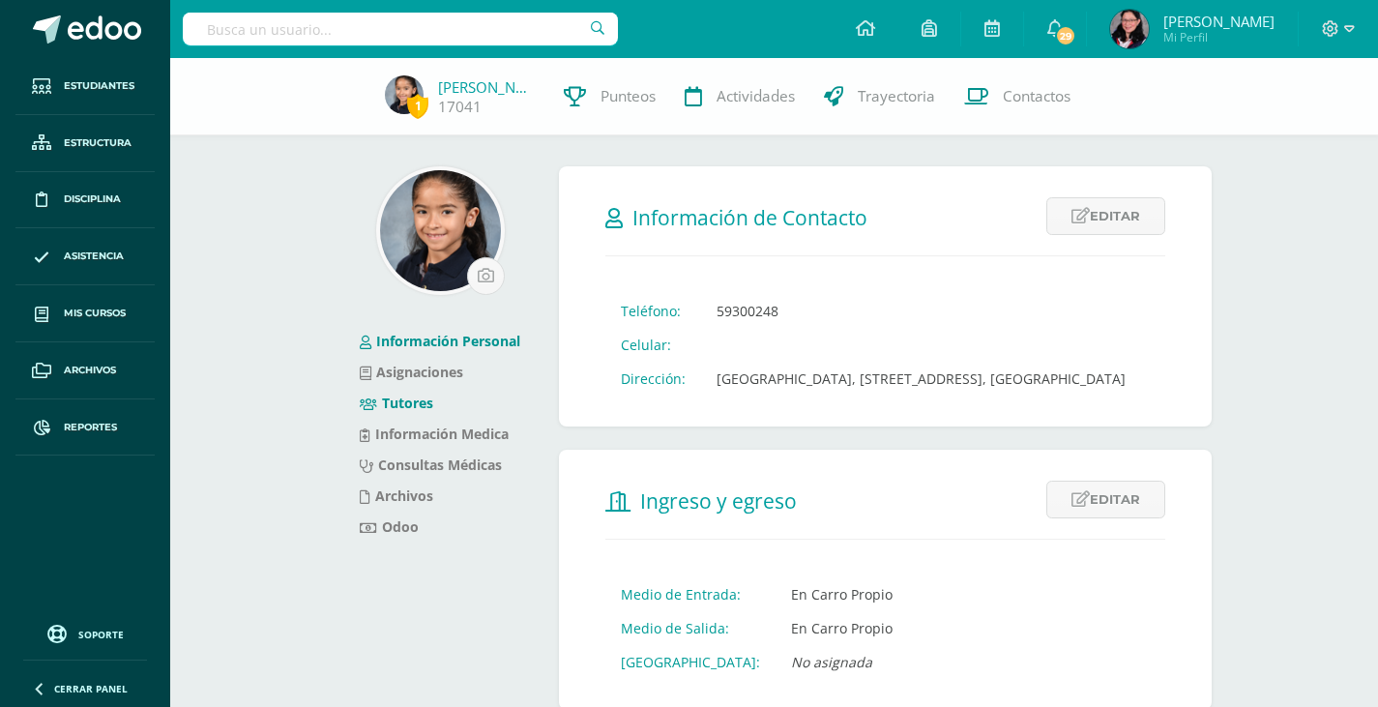
click at [405, 403] on link "Tutores" at bounding box center [396, 402] width 73 height 18
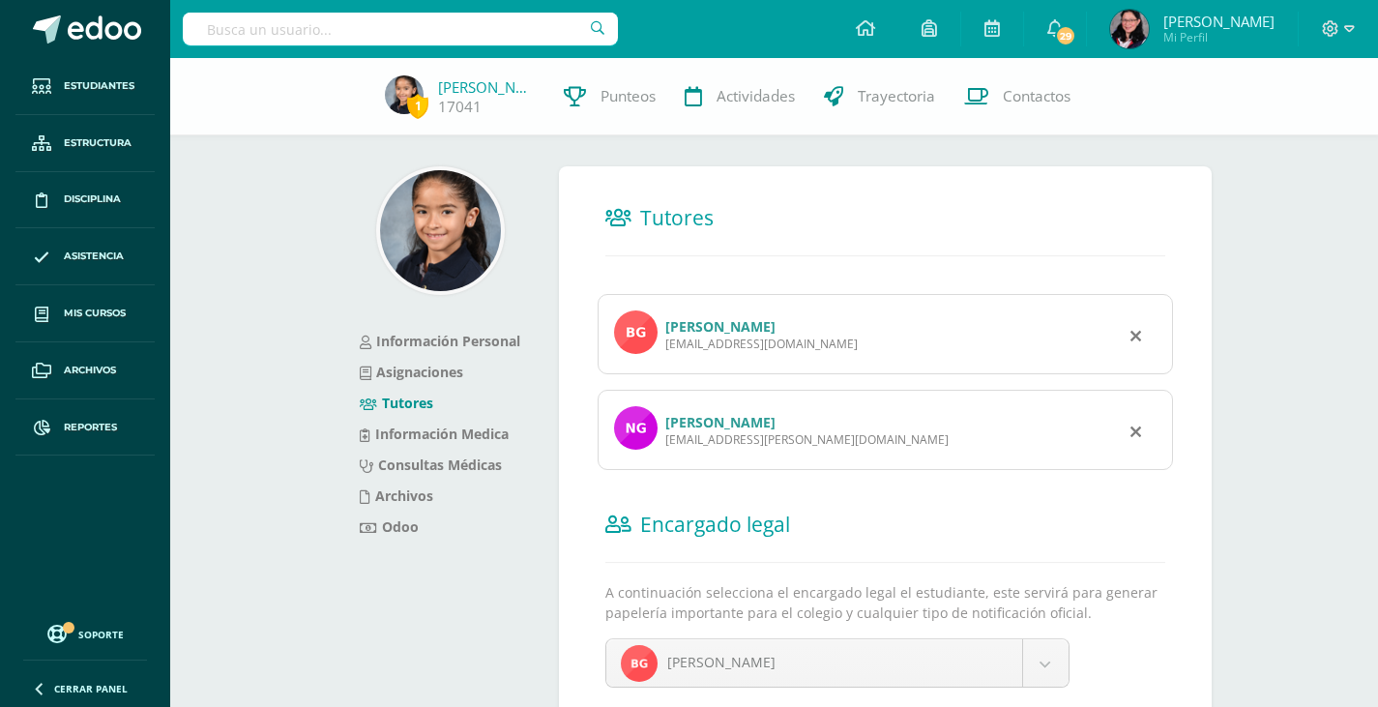
click at [772, 422] on link "[PERSON_NAME]" at bounding box center [720, 422] width 110 height 18
